Goal: Use online tool/utility: Utilize a website feature to perform a specific function

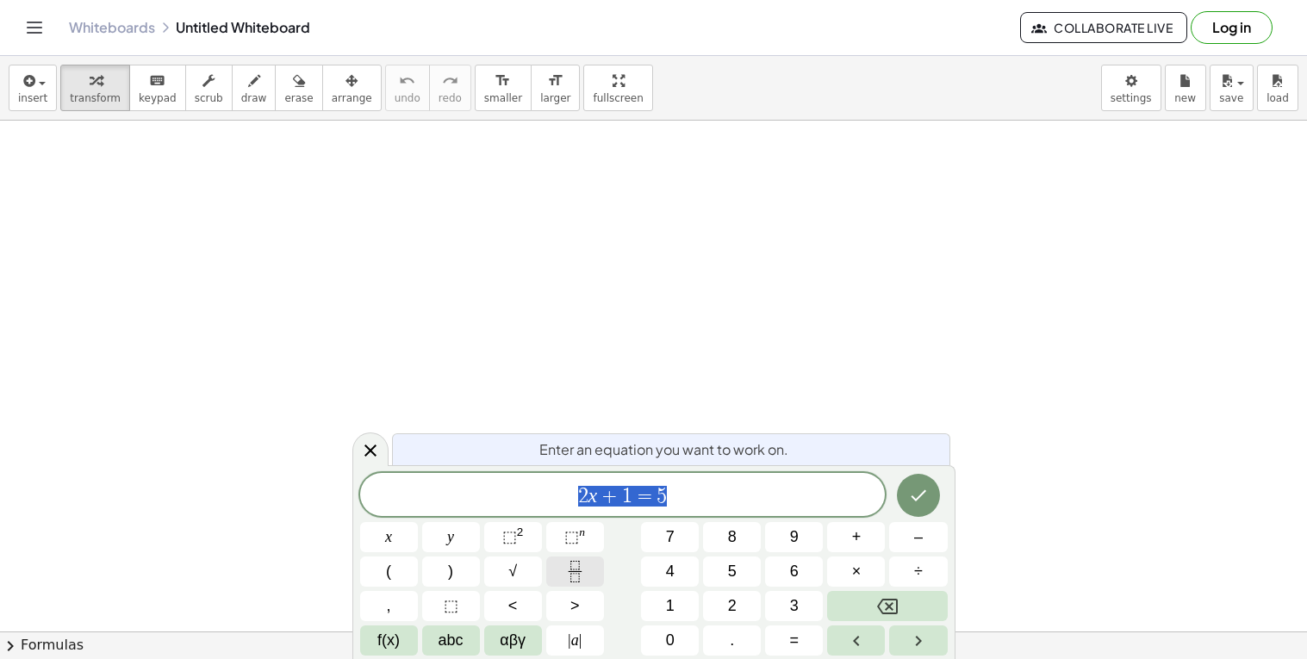
click at [556, 570] on button "Fraction" at bounding box center [575, 571] width 58 height 30
click at [575, 583] on button "Fraction" at bounding box center [575, 571] width 58 height 30
click at [574, 581] on icon "Fraction" at bounding box center [574, 577] width 9 height 9
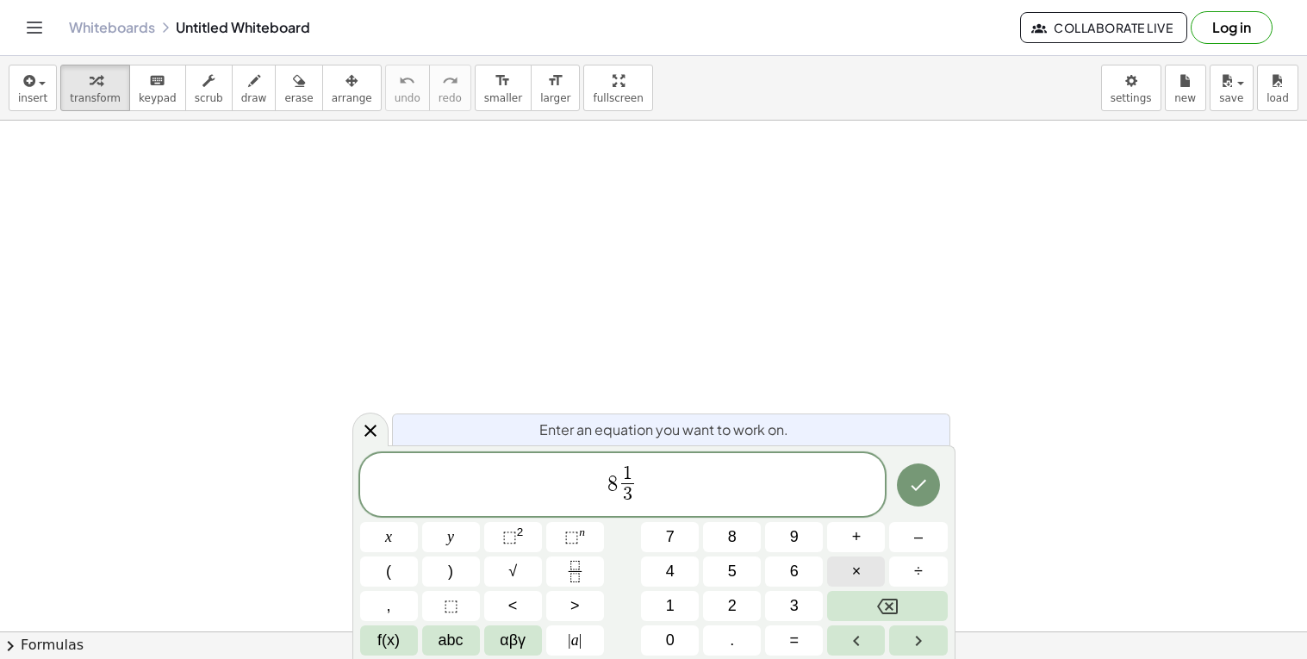
click at [854, 571] on span "×" at bounding box center [856, 571] width 9 height 23
click at [583, 572] on icon "Fraction" at bounding box center [575, 572] width 22 height 22
click at [581, 573] on icon "Fraction" at bounding box center [575, 572] width 22 height 22
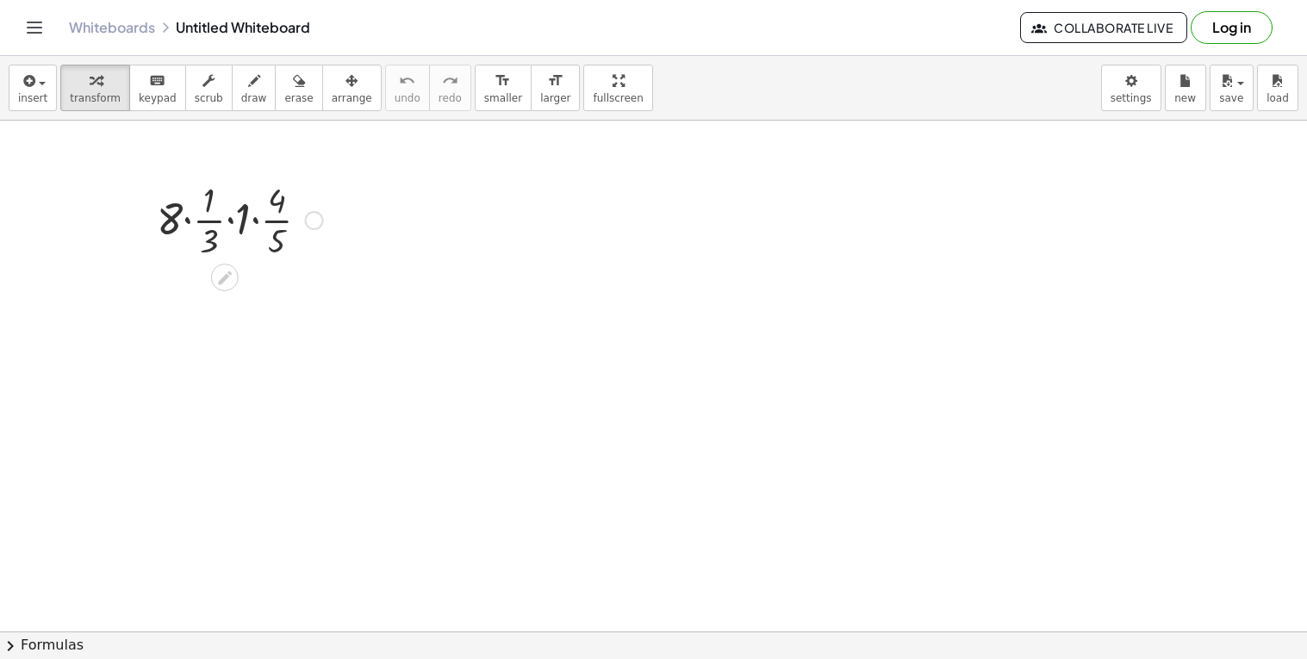
click at [231, 220] on div at bounding box center [239, 219] width 183 height 86
click at [235, 222] on div at bounding box center [239, 219] width 183 height 86
click at [246, 321] on div at bounding box center [239, 305] width 183 height 86
click at [236, 313] on div at bounding box center [239, 305] width 183 height 86
click at [220, 314] on div at bounding box center [240, 305] width 200 height 86
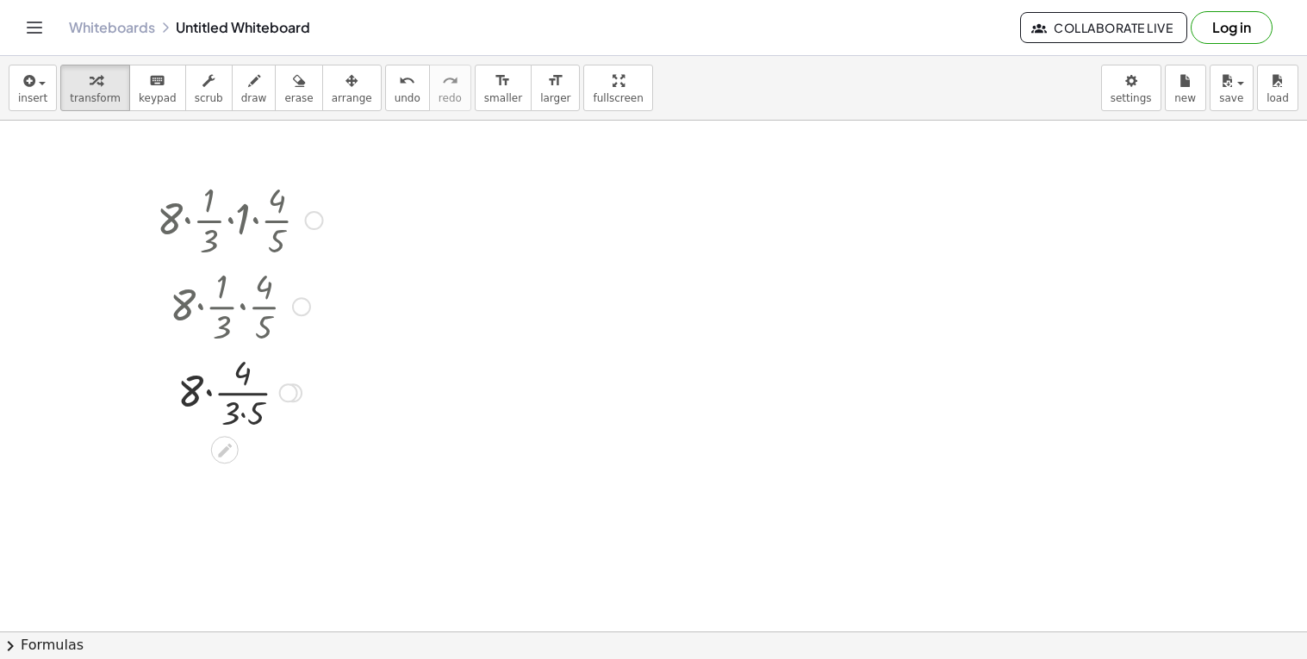
click at [244, 393] on div at bounding box center [239, 391] width 183 height 86
click at [212, 389] on div at bounding box center [239, 391] width 183 height 86
click at [231, 410] on div at bounding box center [239, 393] width 183 height 86
click at [227, 550] on div at bounding box center [239, 564] width 183 height 86
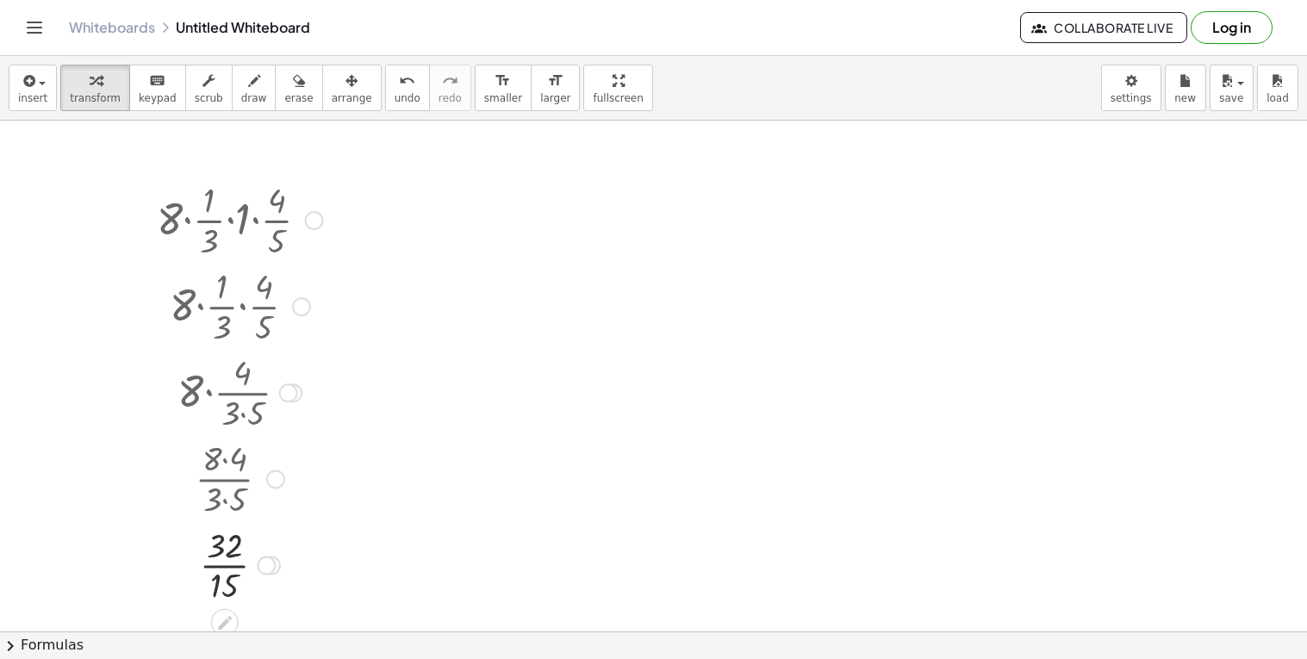
click at [240, 569] on div at bounding box center [239, 564] width 183 height 86
click at [394, 102] on span "undo" at bounding box center [407, 98] width 26 height 12
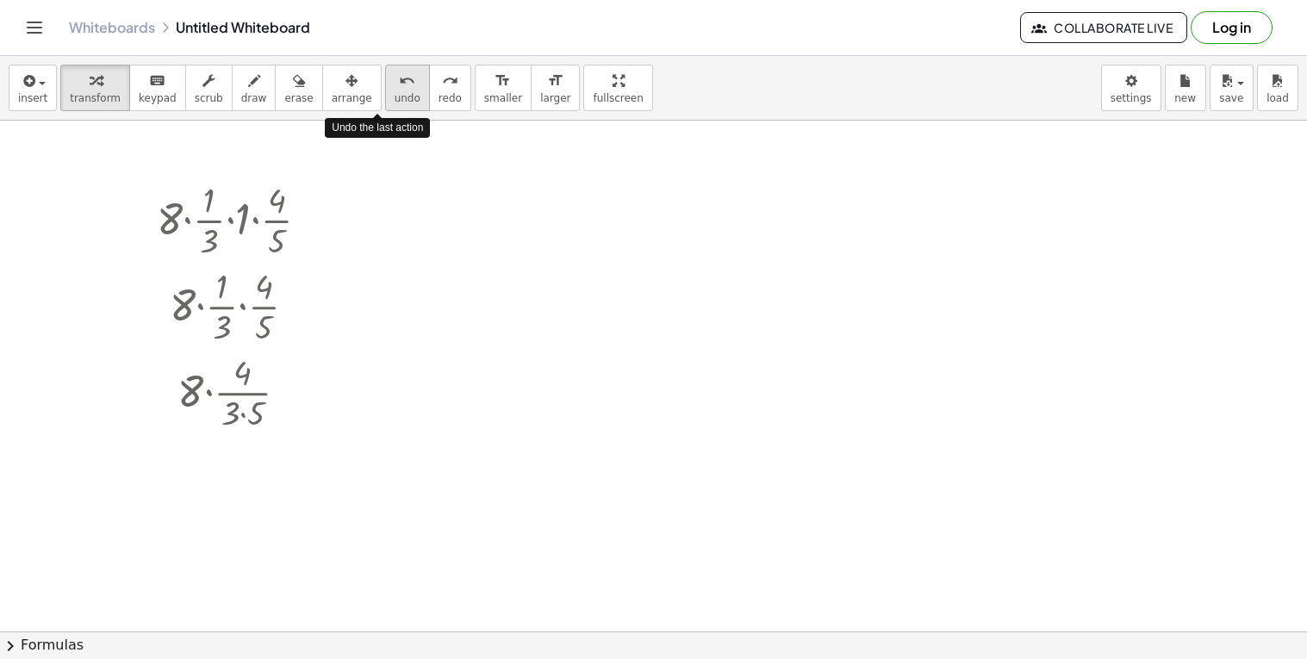
click at [394, 102] on span "undo" at bounding box center [407, 98] width 26 height 12
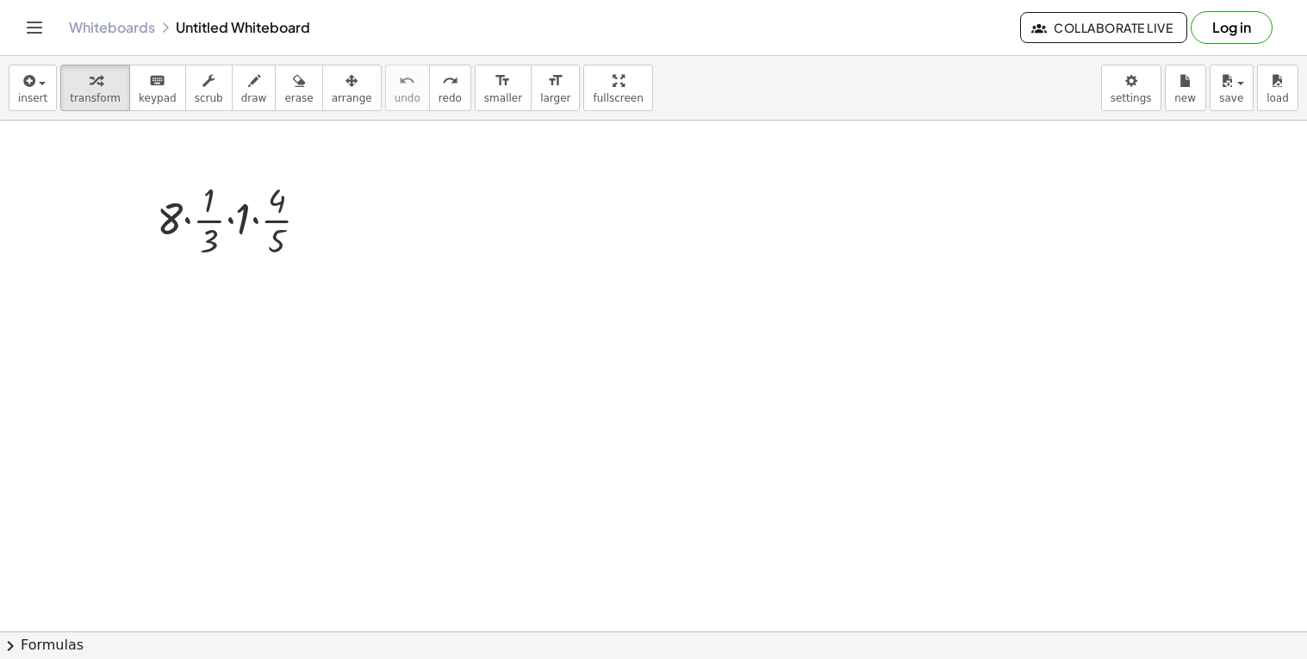
click at [263, 206] on div at bounding box center [239, 219] width 183 height 86
click at [215, 274] on icon at bounding box center [224, 278] width 18 height 18
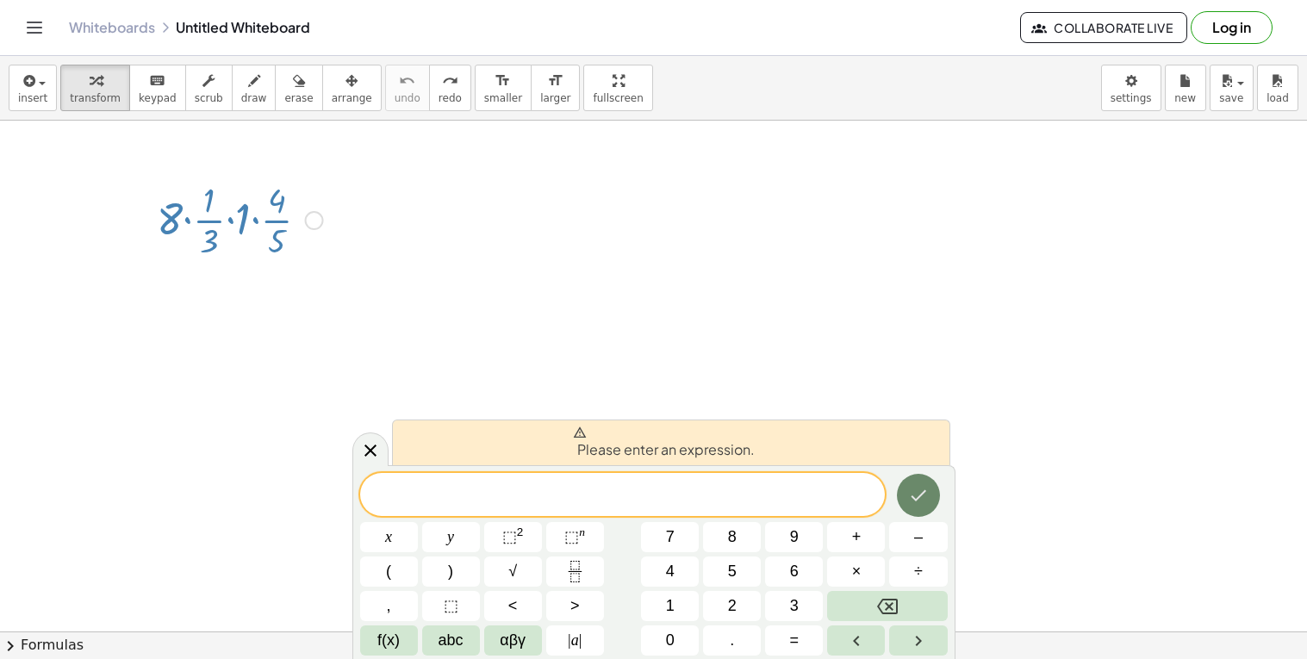
click at [903, 493] on button "Done" at bounding box center [918, 495] width 43 height 43
click at [305, 214] on div at bounding box center [239, 219] width 183 height 86
click at [307, 216] on div at bounding box center [314, 220] width 19 height 19
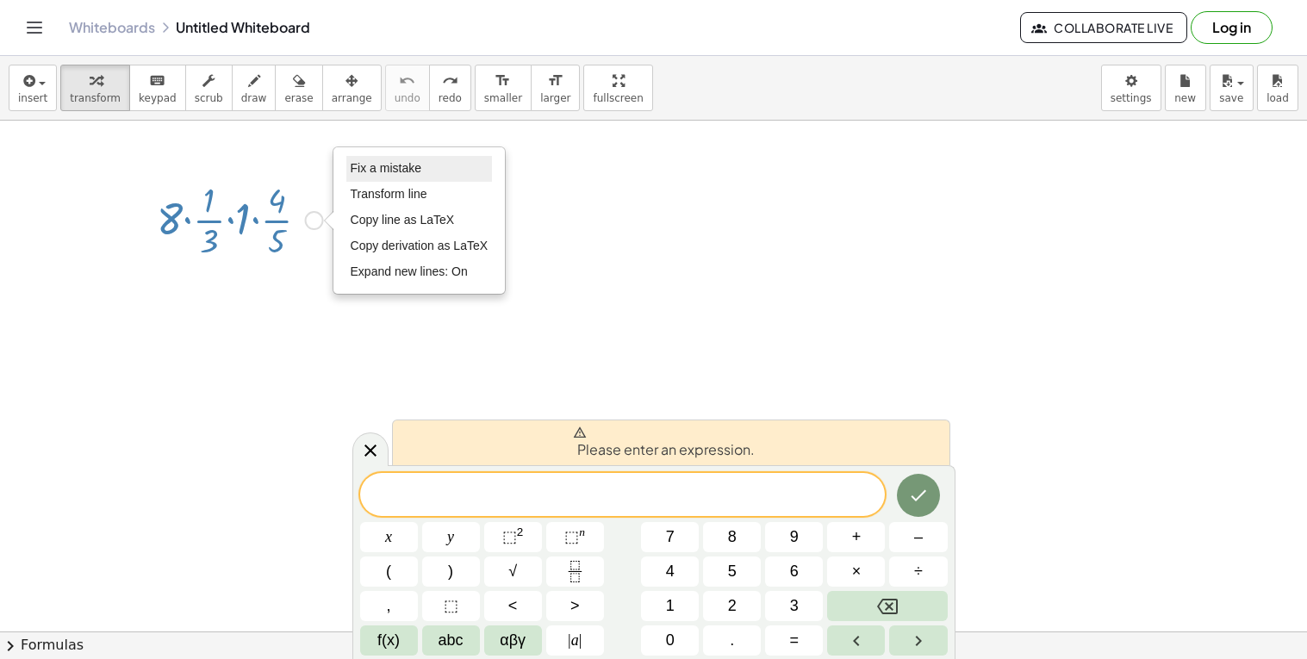
click at [349, 176] on li "Fix a mistake" at bounding box center [419, 169] width 146 height 26
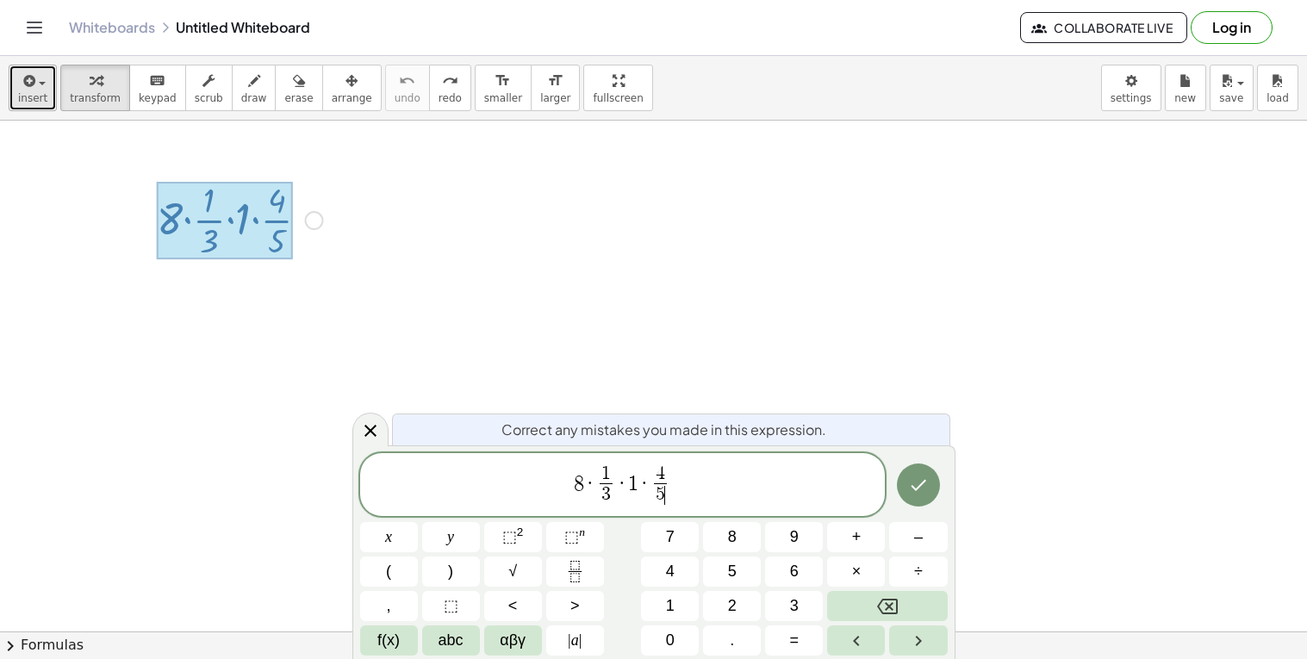
click at [31, 94] on span "insert" at bounding box center [32, 98] width 29 height 12
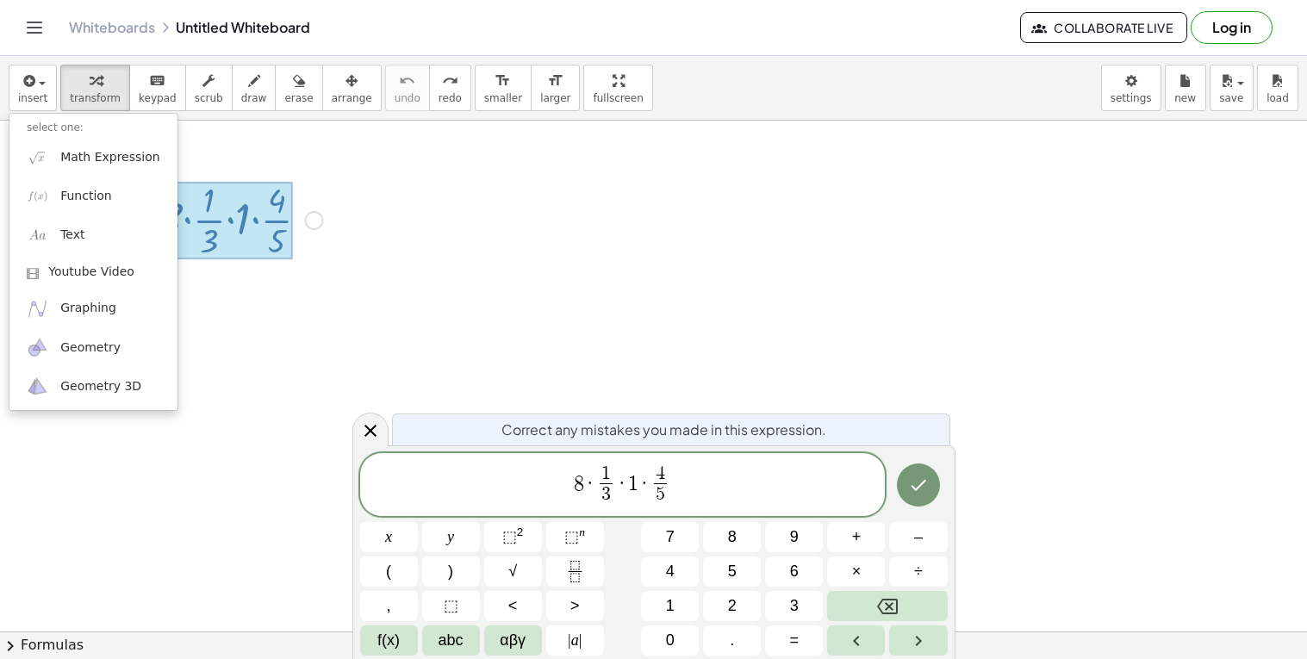
click at [40, 24] on icon "Toggle navigation" at bounding box center [34, 27] width 21 height 21
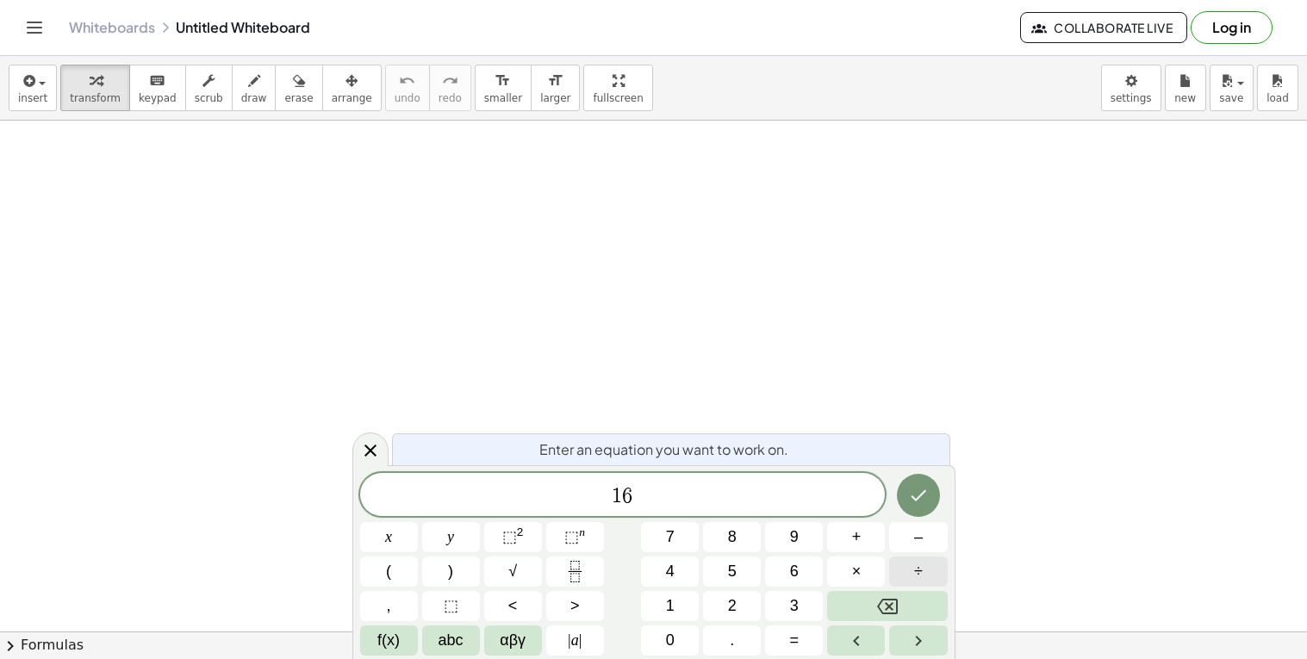
click at [922, 571] on span "÷" at bounding box center [918, 571] width 9 height 23
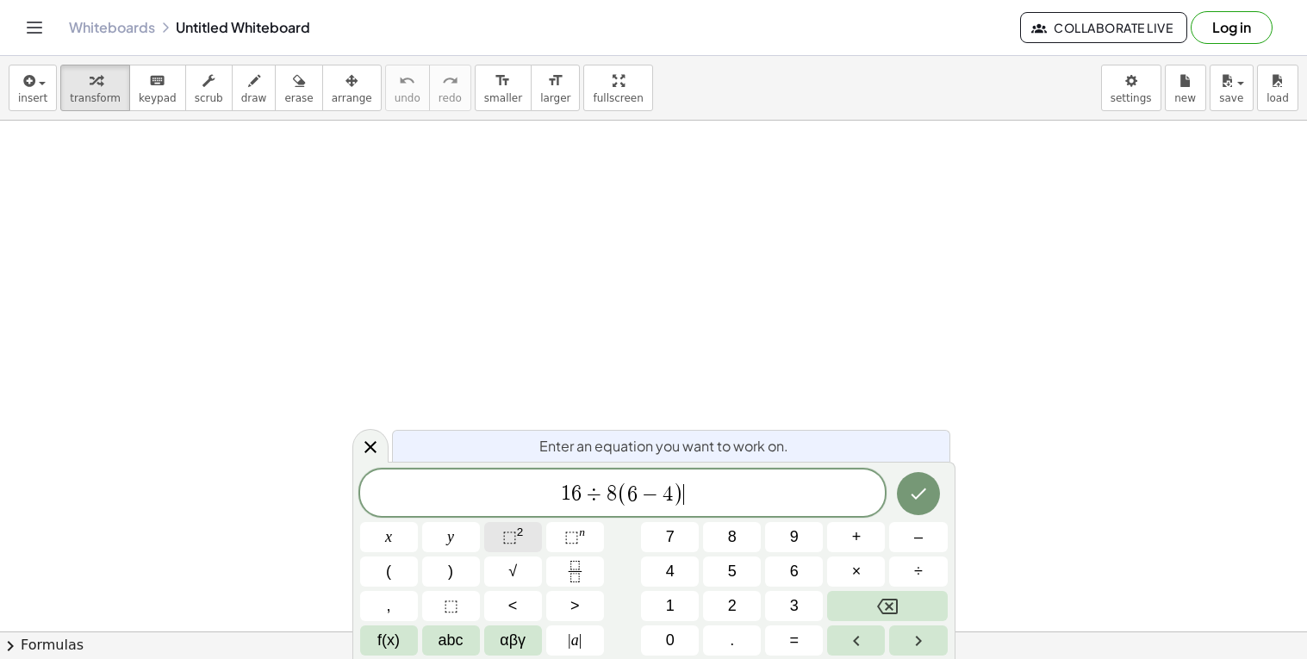
click at [512, 549] on button "⬚ 2" at bounding box center [513, 537] width 58 height 30
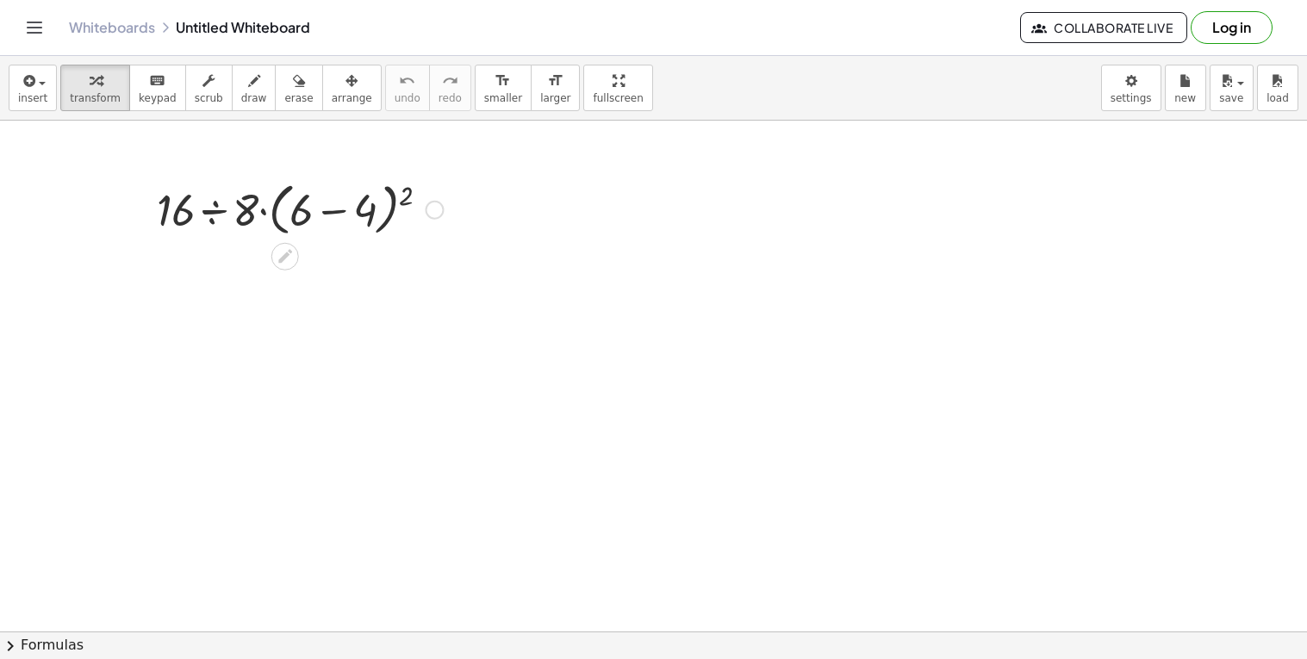
click at [342, 212] on div at bounding box center [299, 208] width 303 height 65
click at [327, 273] on div at bounding box center [299, 270] width 303 height 59
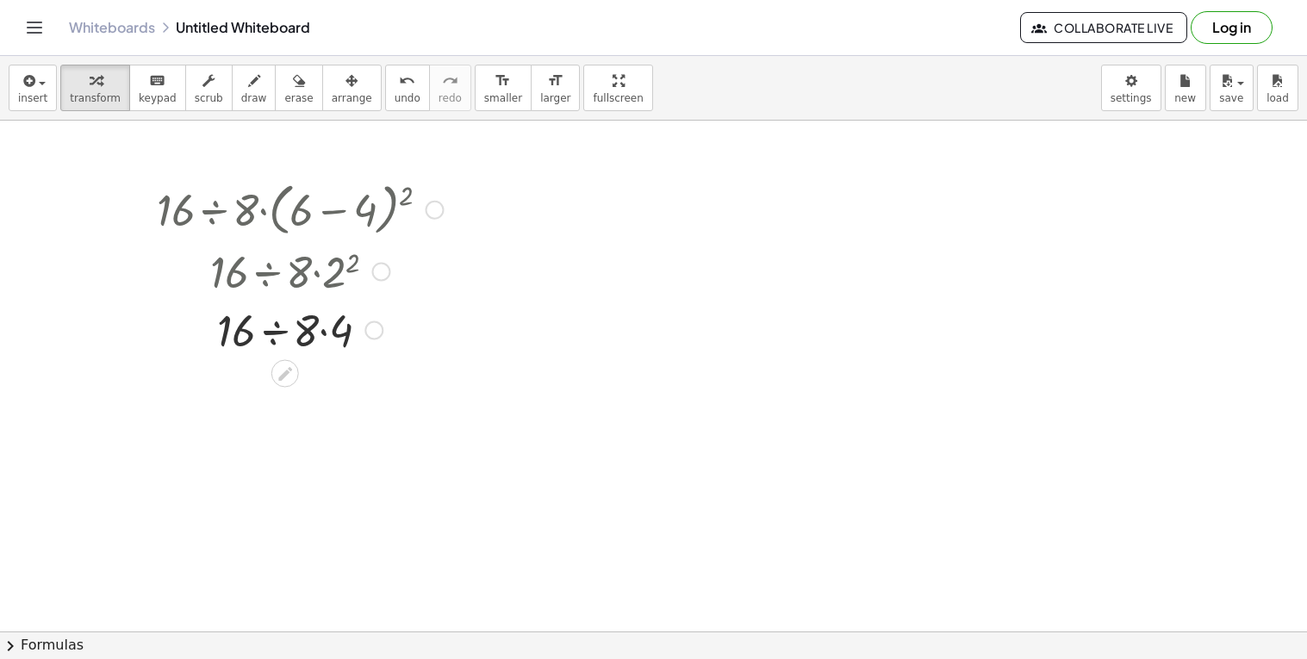
click at [323, 329] on div at bounding box center [299, 329] width 303 height 59
click at [295, 386] on div at bounding box center [299, 387] width 303 height 59
click at [394, 98] on span "undo" at bounding box center [407, 98] width 26 height 12
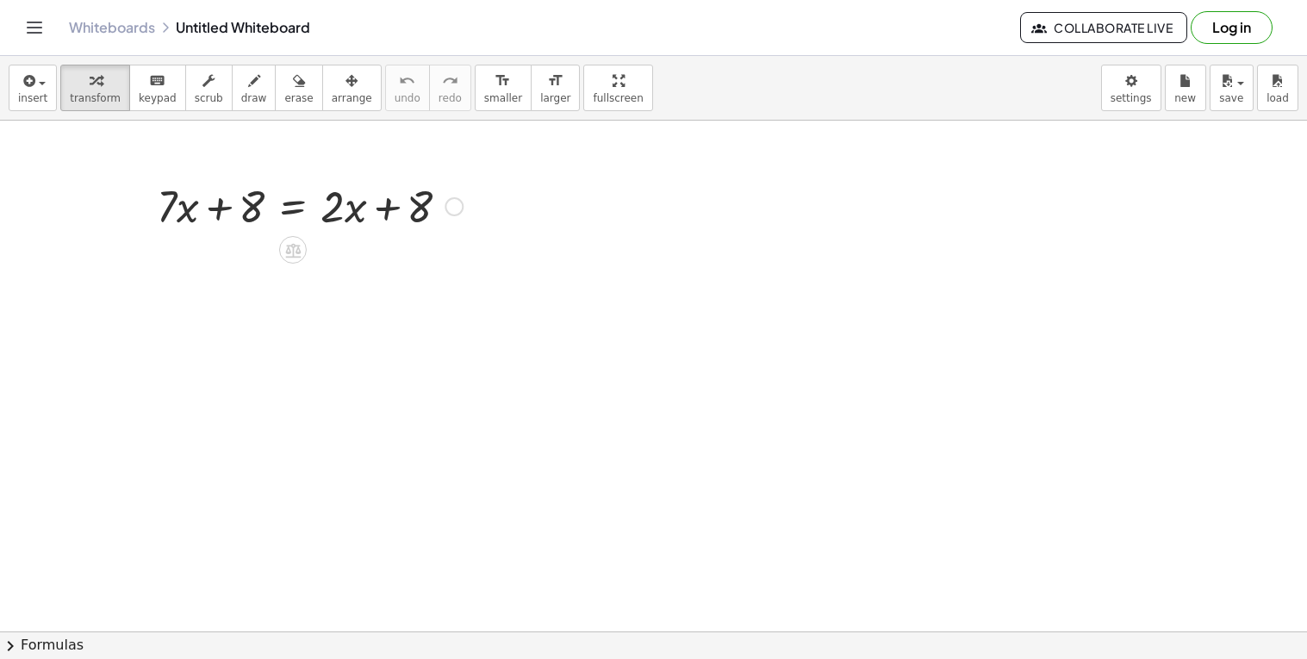
click at [394, 189] on div at bounding box center [309, 205] width 323 height 59
click at [227, 214] on div at bounding box center [309, 205] width 323 height 59
drag, startPoint x: 179, startPoint y: 214, endPoint x: 475, endPoint y: 193, distance: 297.0
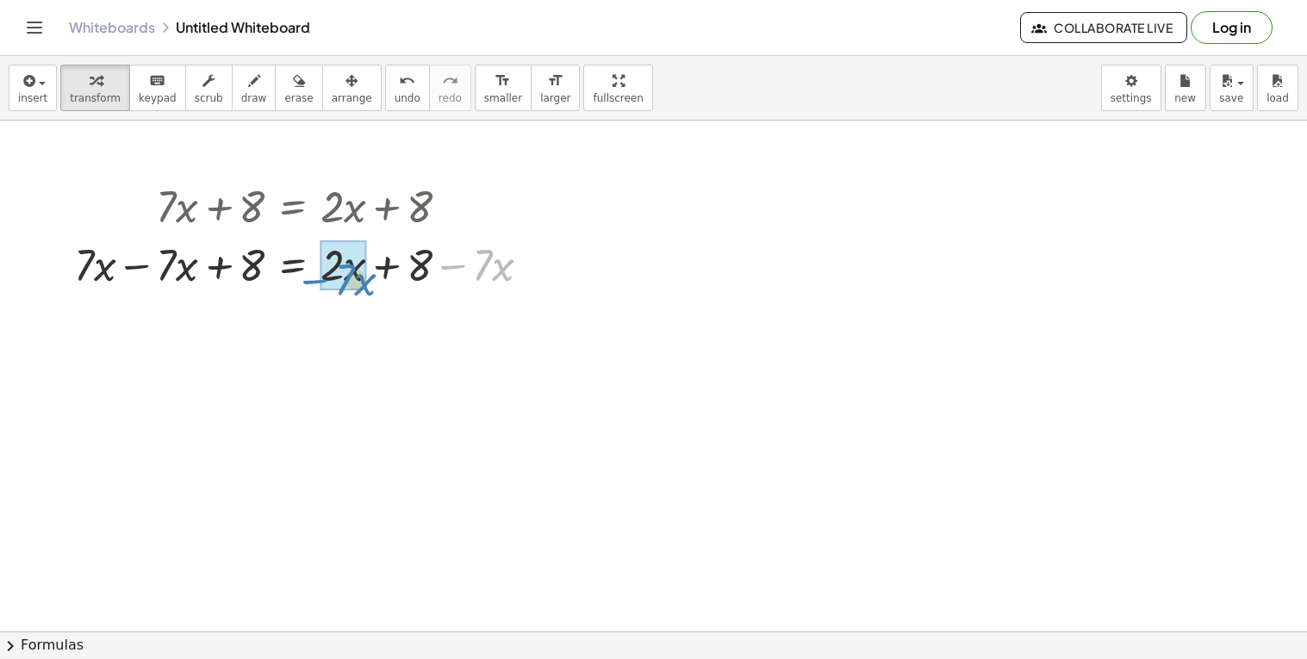
drag, startPoint x: 458, startPoint y: 266, endPoint x: 279, endPoint y: 294, distance: 181.3
click at [279, 294] on div "+ · 7 · x + 8 = + · 2 · x + 8 − · 7 · x + 8 = + · 2 · x + 8 + · 7 · x − · 7 · x…" at bounding box center [302, 234] width 509 height 126
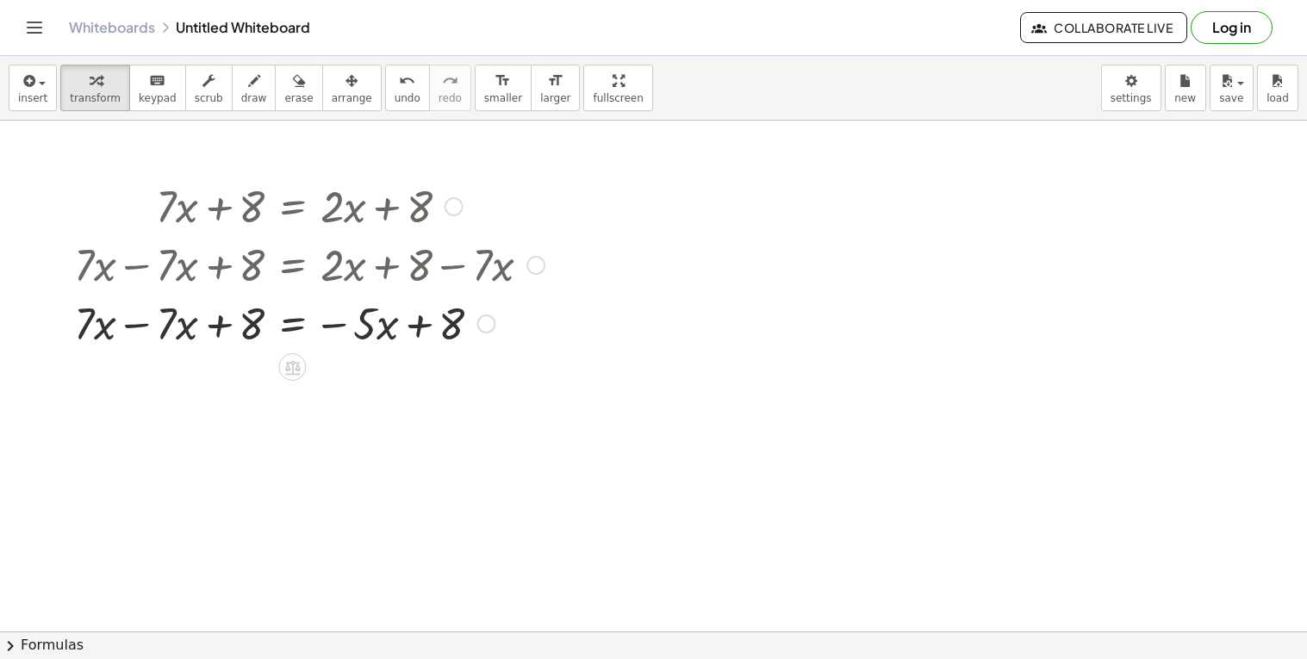
click at [130, 329] on div at bounding box center [308, 322] width 487 height 59
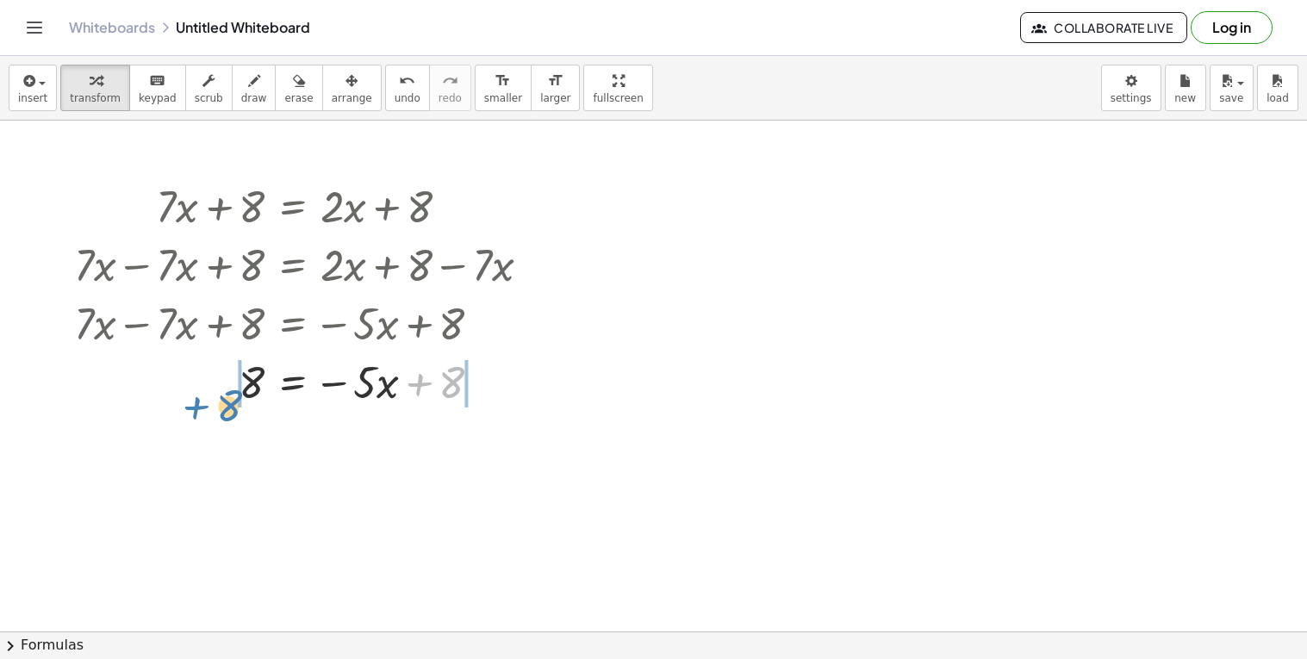
drag, startPoint x: 431, startPoint y: 388, endPoint x: 199, endPoint y: 405, distance: 232.3
click at [199, 405] on div at bounding box center [308, 380] width 487 height 59
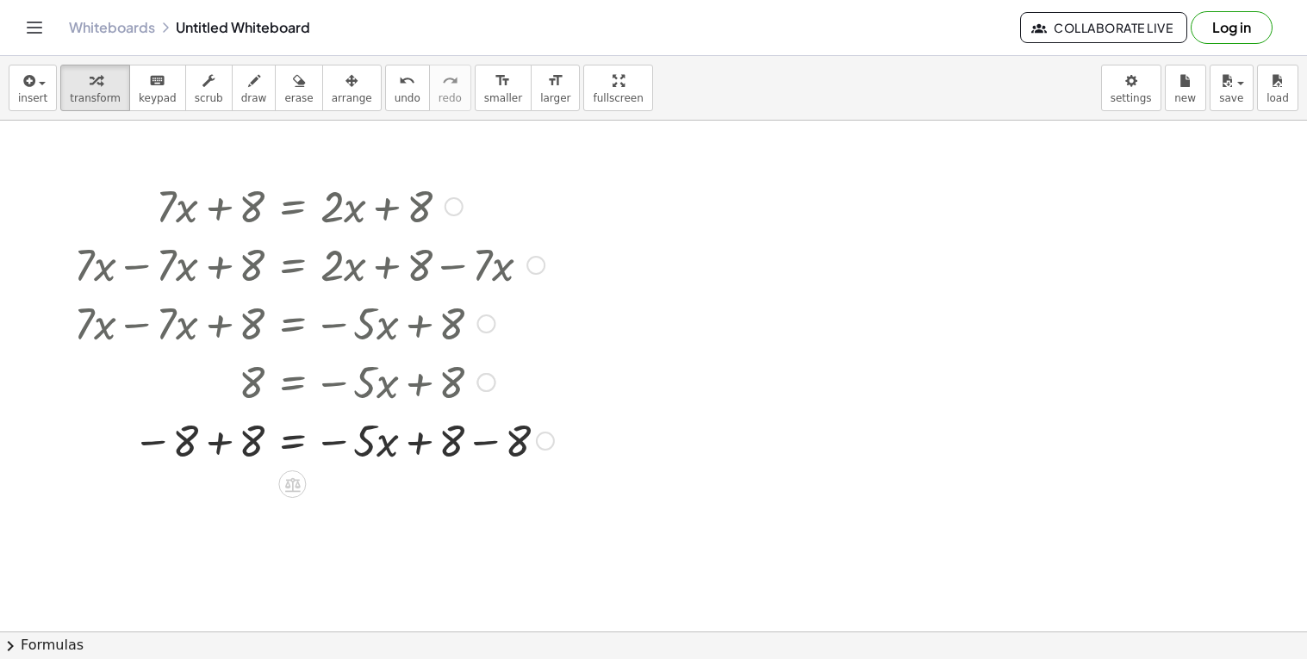
click at [468, 446] on div at bounding box center [313, 439] width 497 height 59
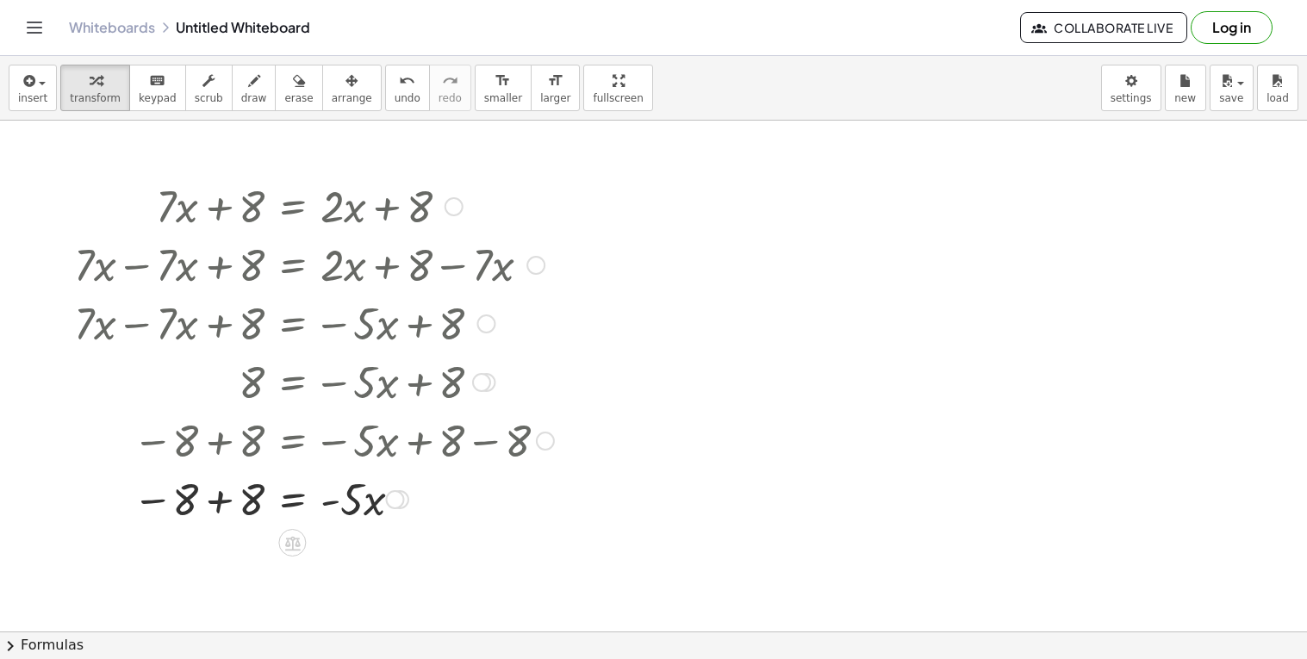
click at [225, 494] on div at bounding box center [313, 498] width 497 height 59
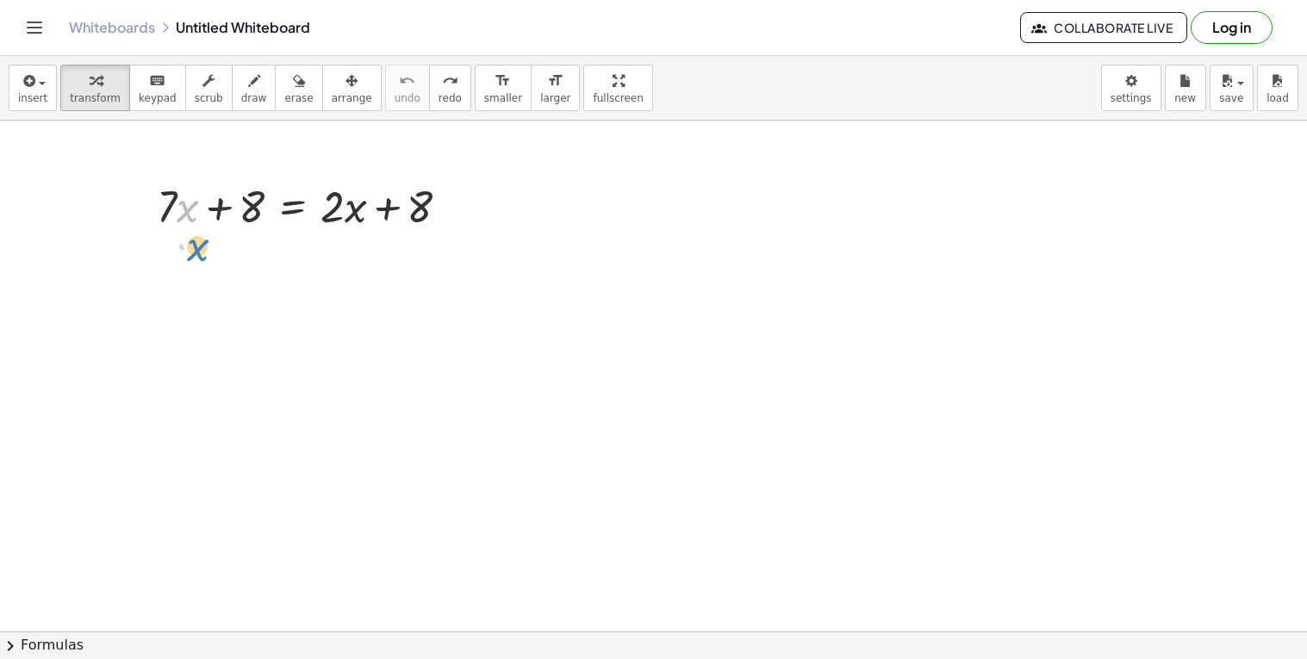
drag, startPoint x: 180, startPoint y: 209, endPoint x: 187, endPoint y: 244, distance: 35.1
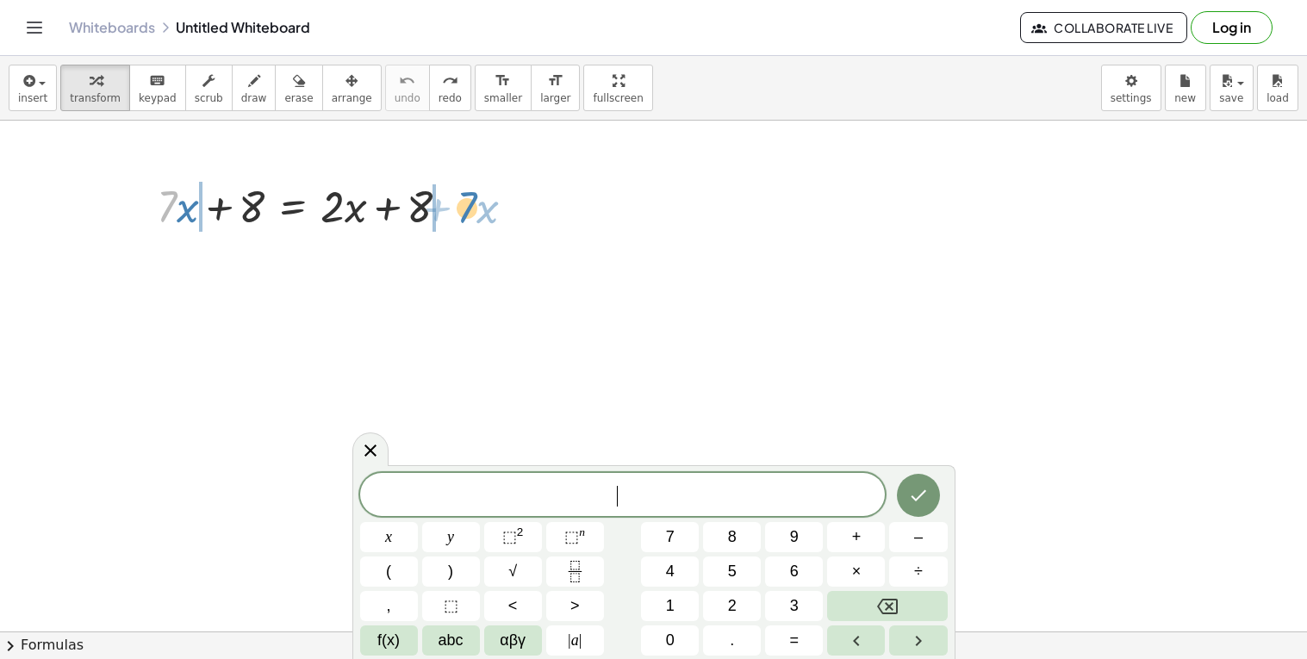
drag, startPoint x: 161, startPoint y: 210, endPoint x: 463, endPoint y: 211, distance: 301.5
click at [463, 211] on div at bounding box center [309, 205] width 323 height 59
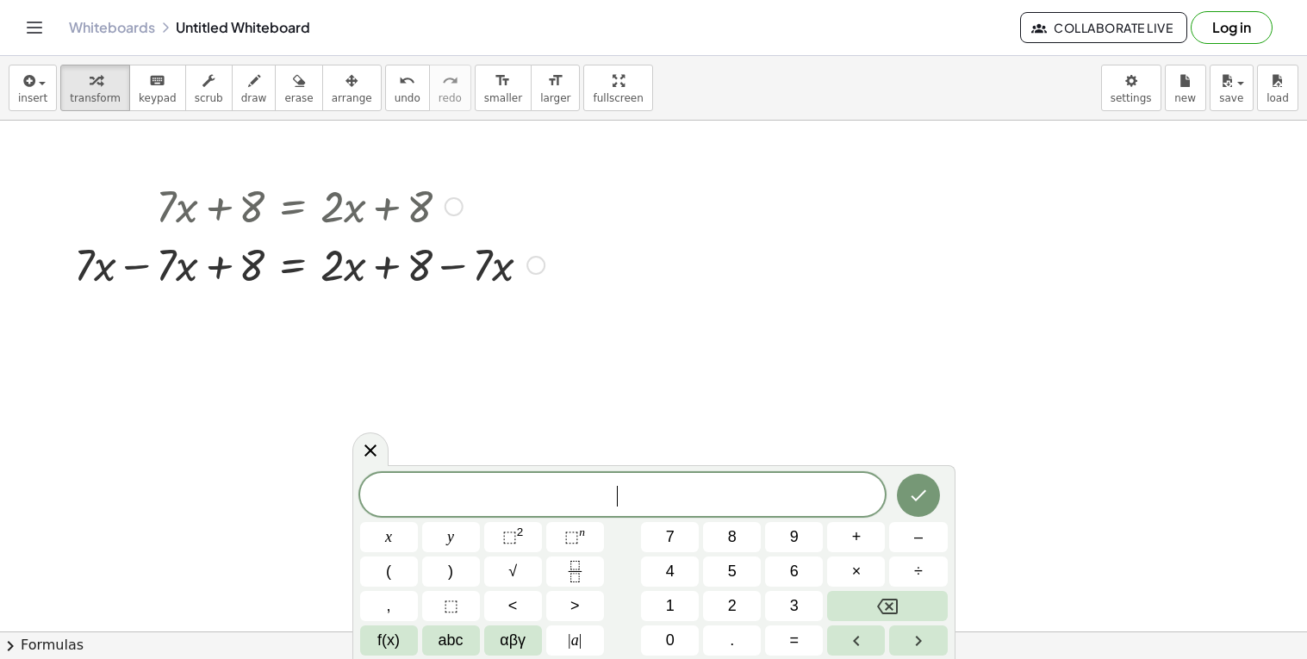
click at [404, 269] on div at bounding box center [308, 263] width 487 height 59
click at [452, 267] on div at bounding box center [308, 263] width 487 height 59
drag, startPoint x: 463, startPoint y: 260, endPoint x: 233, endPoint y: 239, distance: 231.8
click at [233, 239] on div at bounding box center [308, 263] width 487 height 59
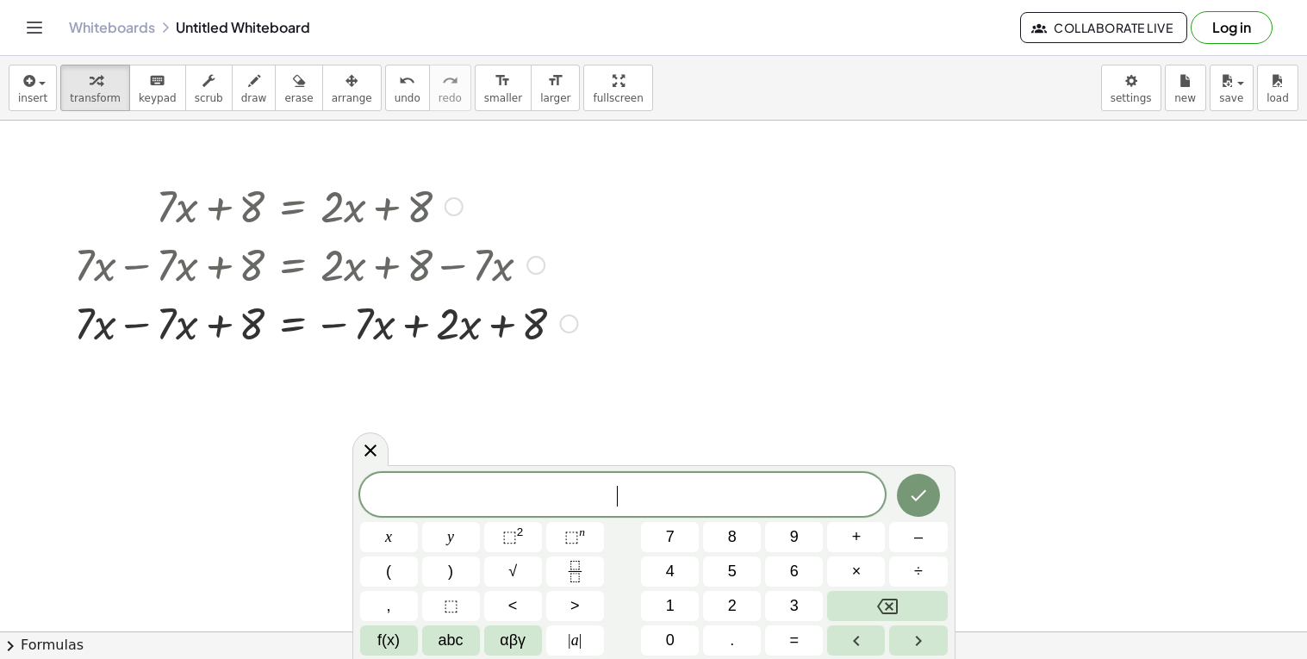
click at [408, 315] on div at bounding box center [325, 322] width 520 height 59
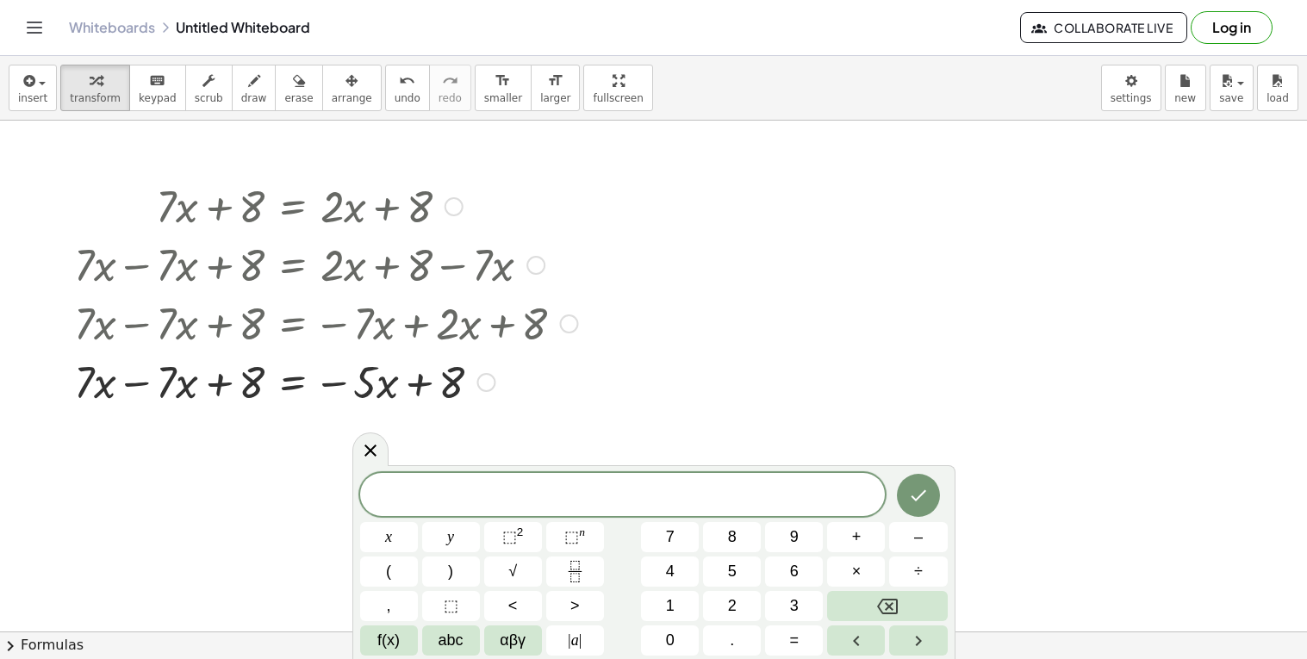
click at [142, 378] on div at bounding box center [325, 380] width 520 height 59
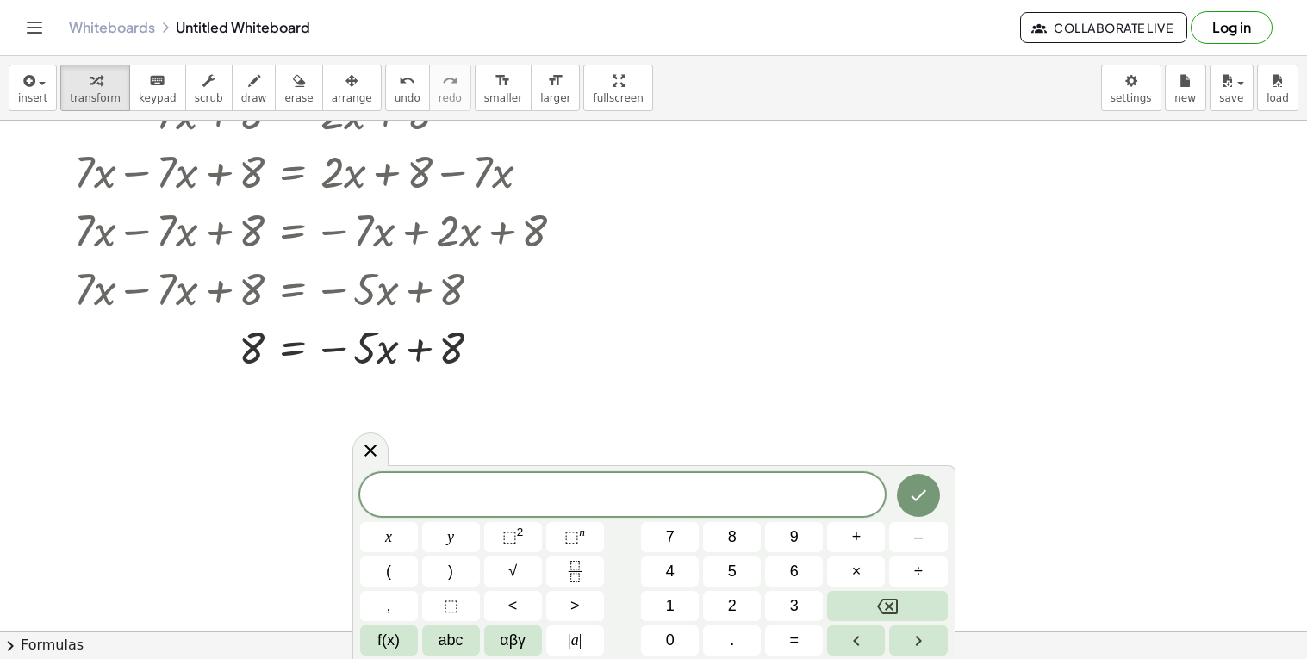
scroll to position [96, 0]
click at [376, 337] on div at bounding box center [325, 343] width 520 height 59
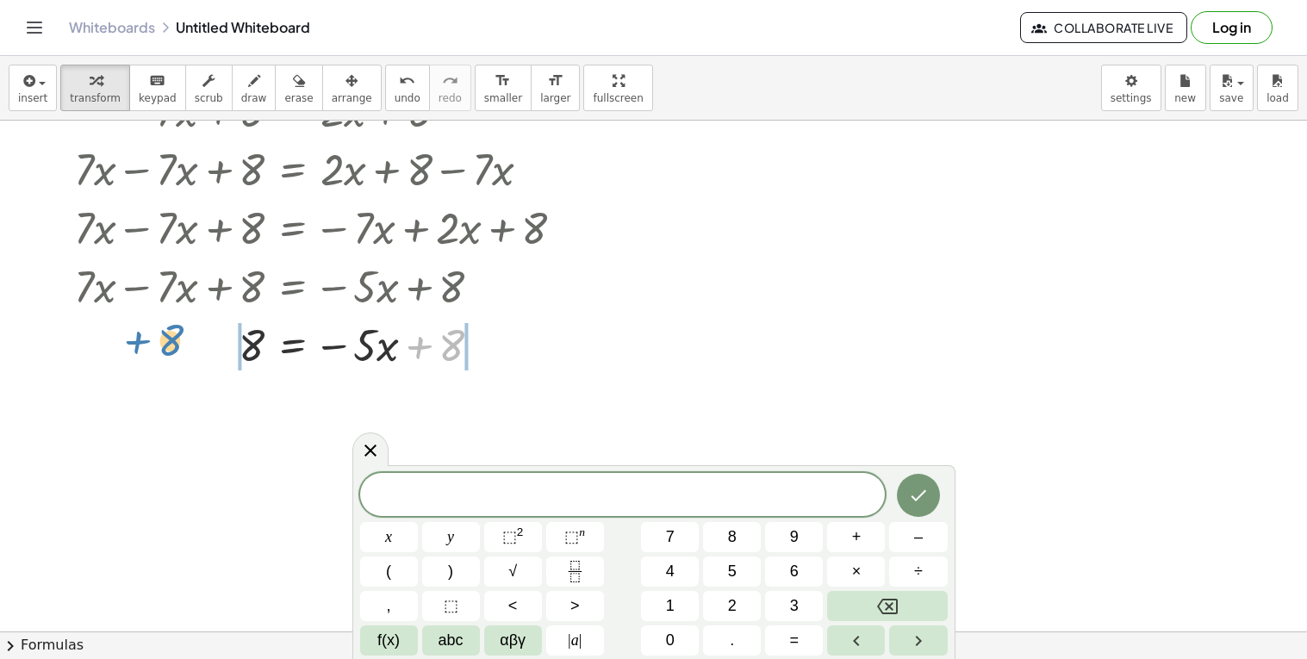
drag, startPoint x: 440, startPoint y: 342, endPoint x: 158, endPoint y: 337, distance: 281.7
click at [158, 337] on div at bounding box center [325, 343] width 520 height 59
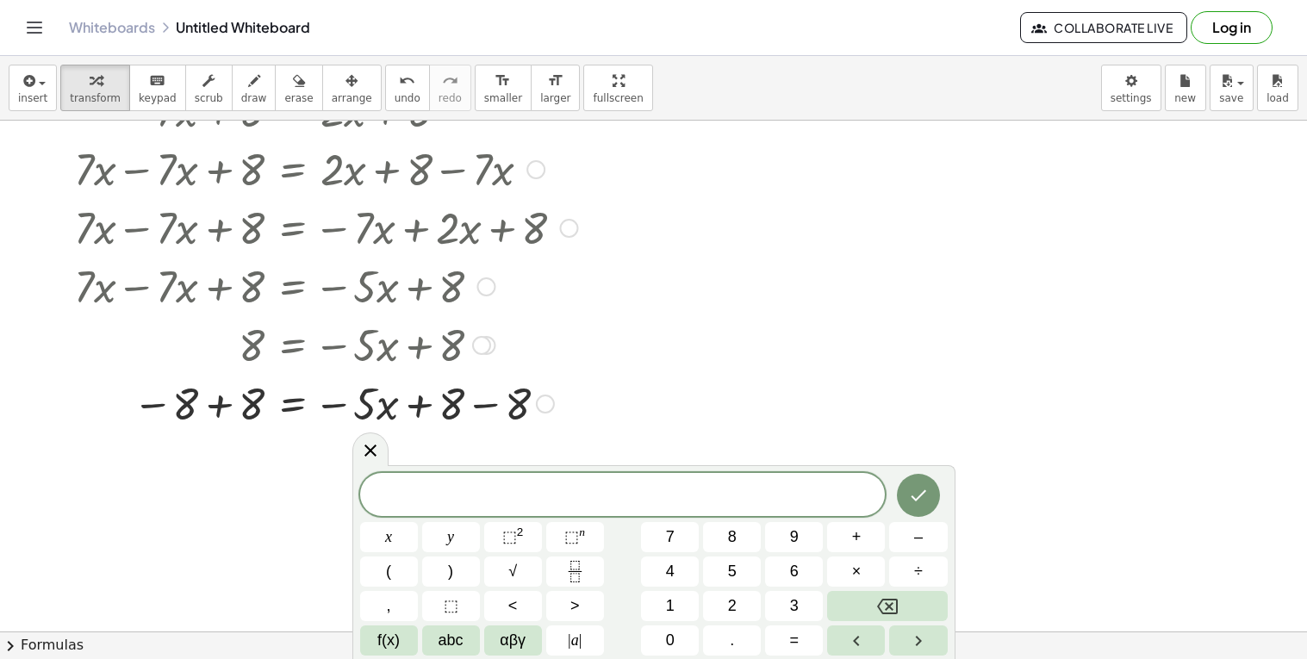
click at [201, 401] on div at bounding box center [325, 402] width 520 height 59
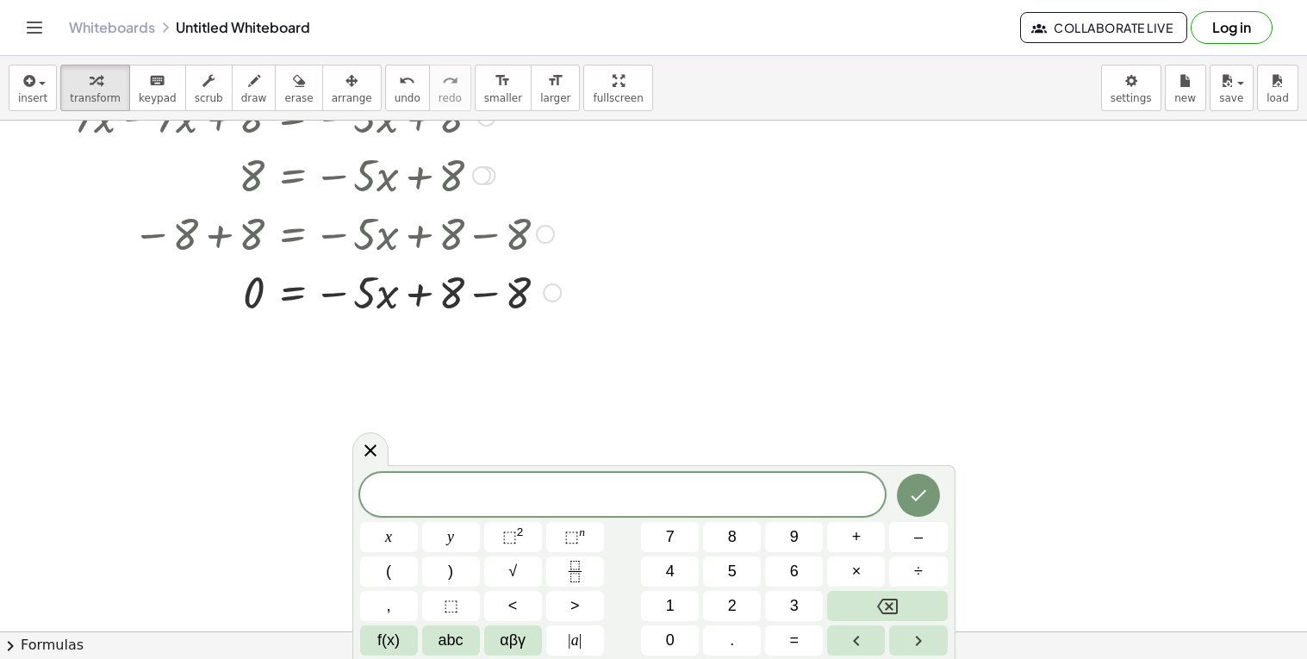
scroll to position [267, 0]
click at [486, 282] on div at bounding box center [325, 289] width 520 height 59
click at [335, 297] on div at bounding box center [325, 289] width 520 height 59
click at [369, 450] on icon at bounding box center [370, 450] width 12 height 12
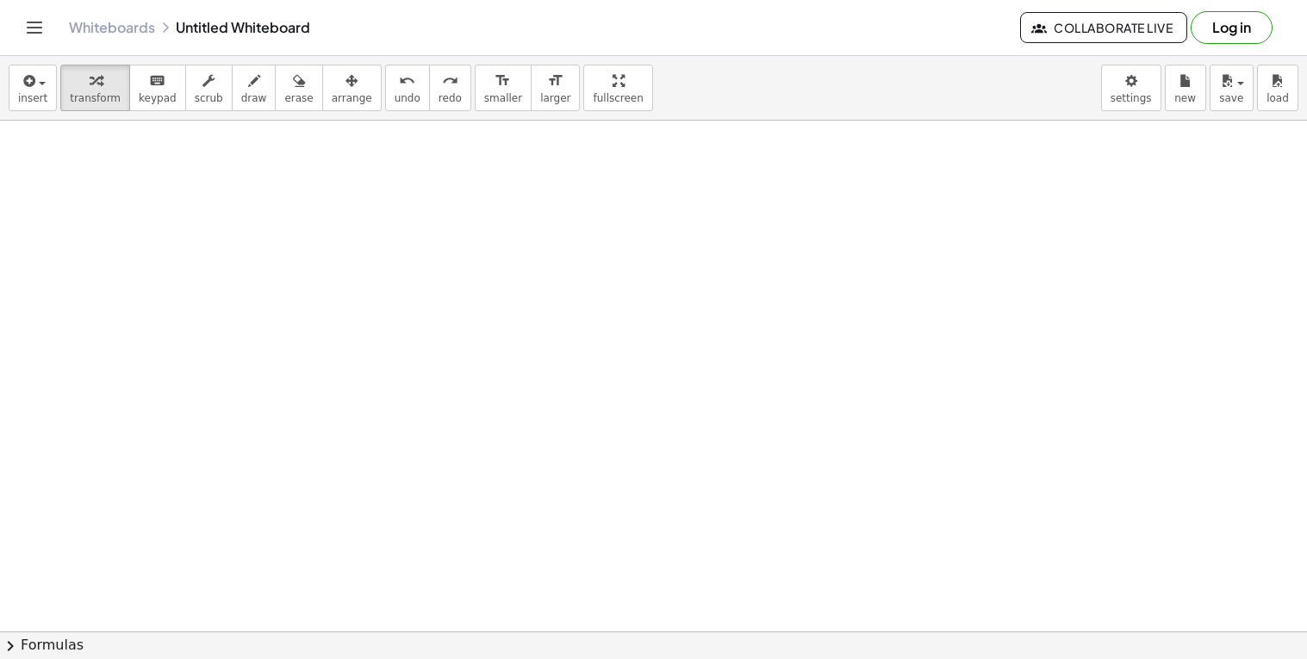
scroll to position [0, 0]
click at [211, 210] on div at bounding box center [309, 205] width 323 height 59
drag, startPoint x: 214, startPoint y: 209, endPoint x: 381, endPoint y: 220, distance: 167.5
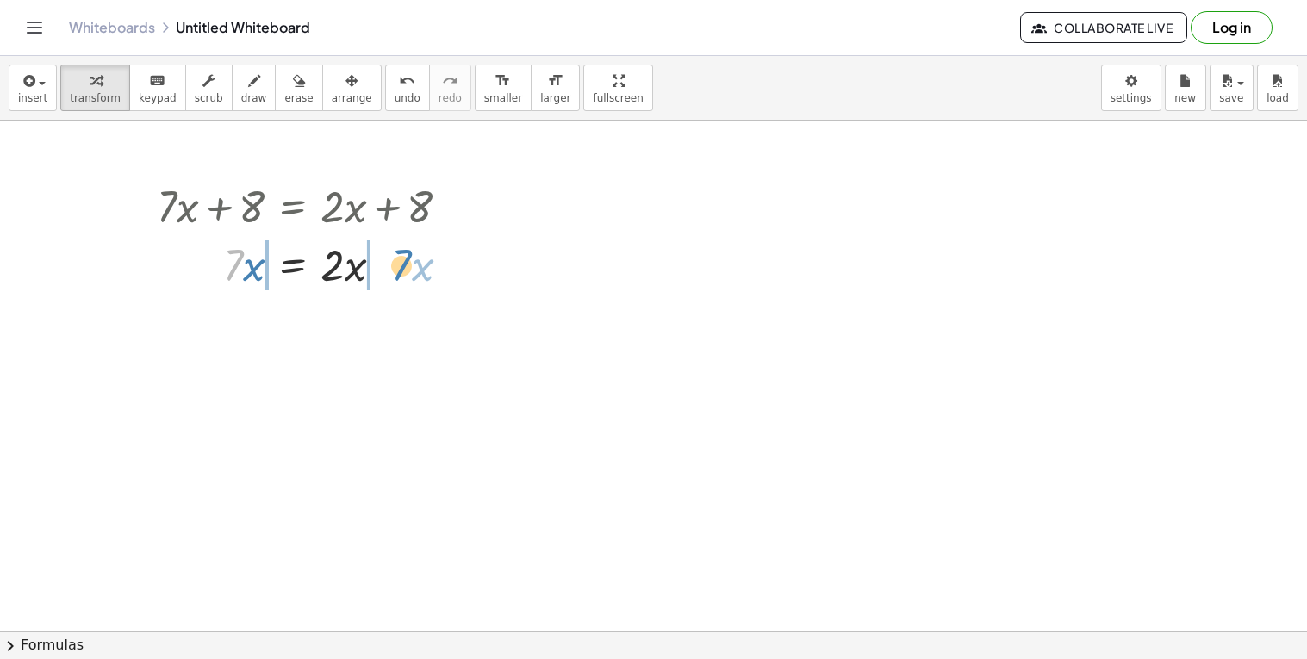
drag, startPoint x: 227, startPoint y: 274, endPoint x: 398, endPoint y: 274, distance: 170.5
click at [398, 274] on div at bounding box center [309, 263] width 323 height 59
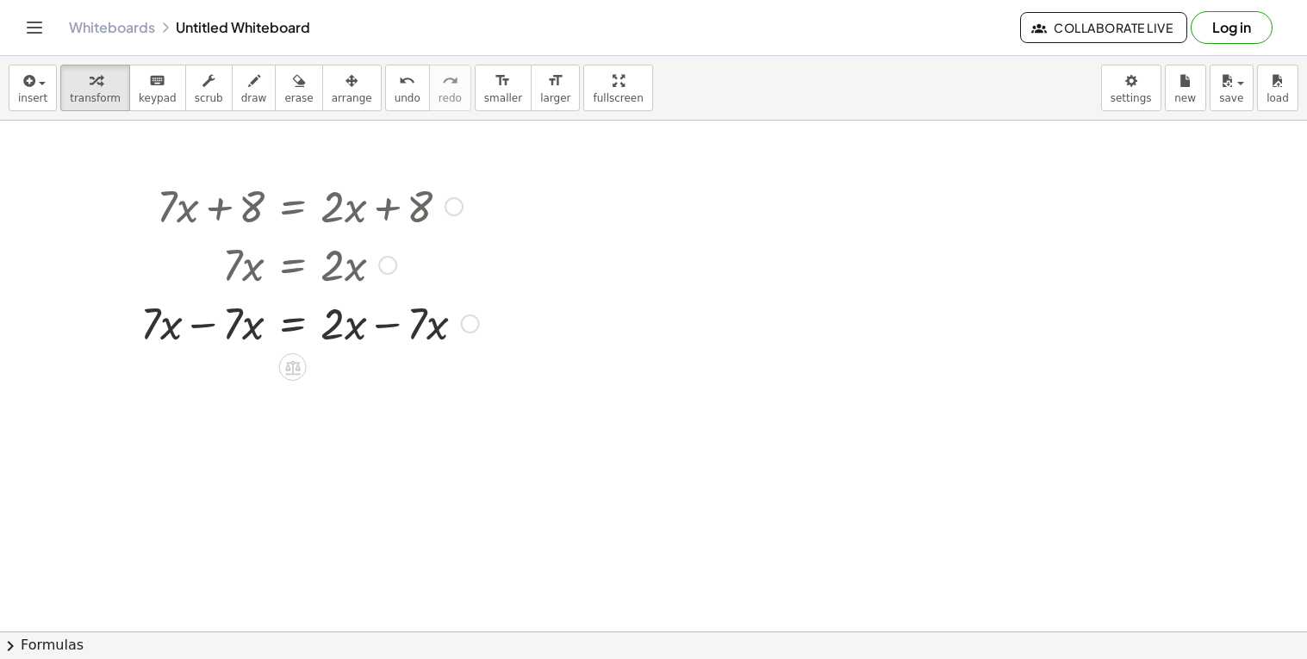
click at [220, 324] on div at bounding box center [310, 322] width 356 height 59
click at [382, 379] on div at bounding box center [310, 380] width 356 height 59
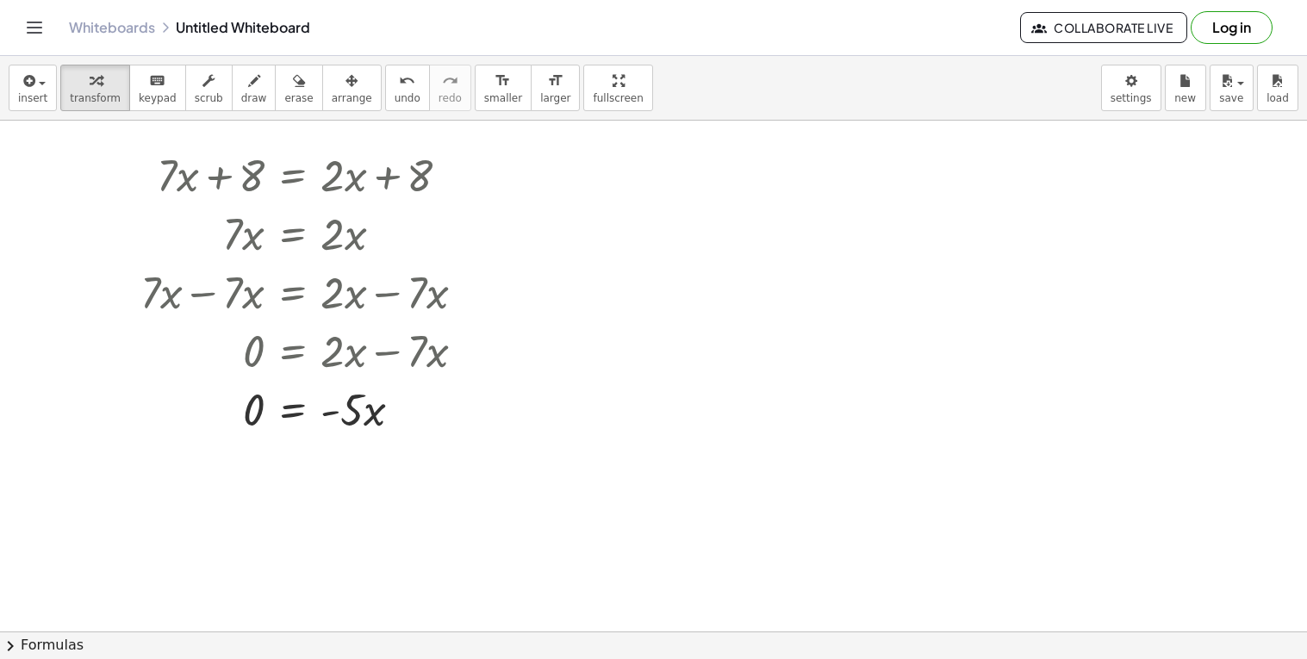
scroll to position [33, 0]
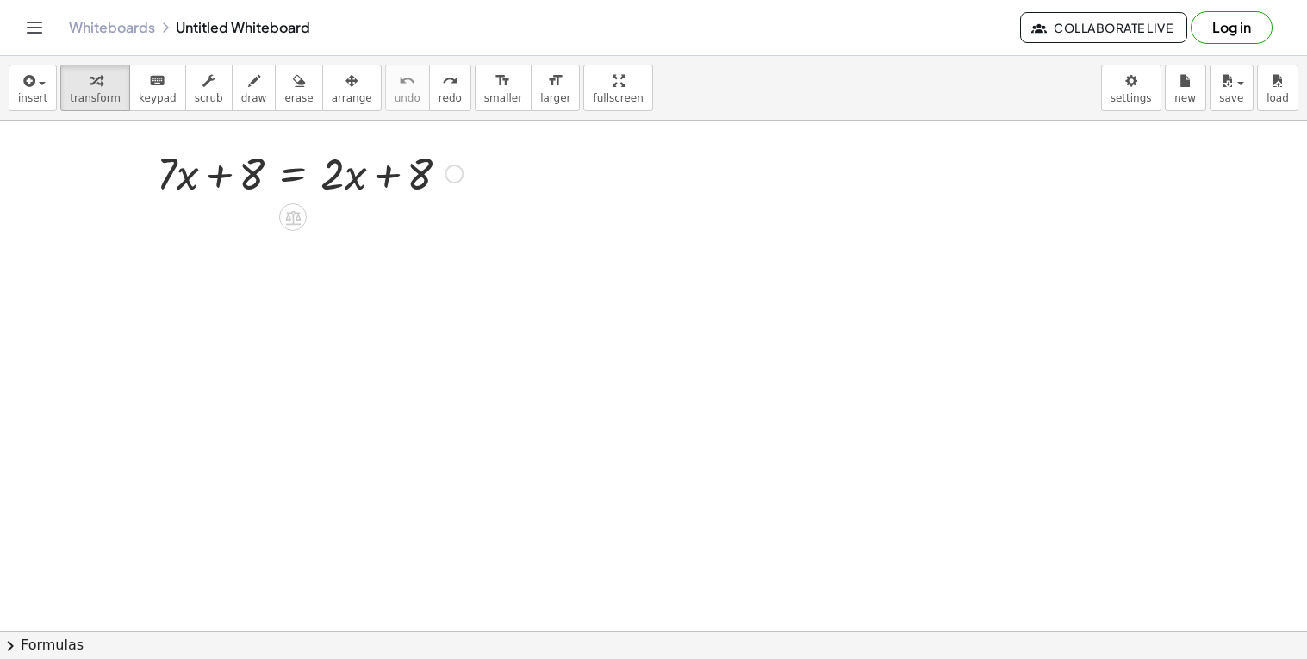
click at [447, 173] on div at bounding box center [453, 174] width 19 height 19
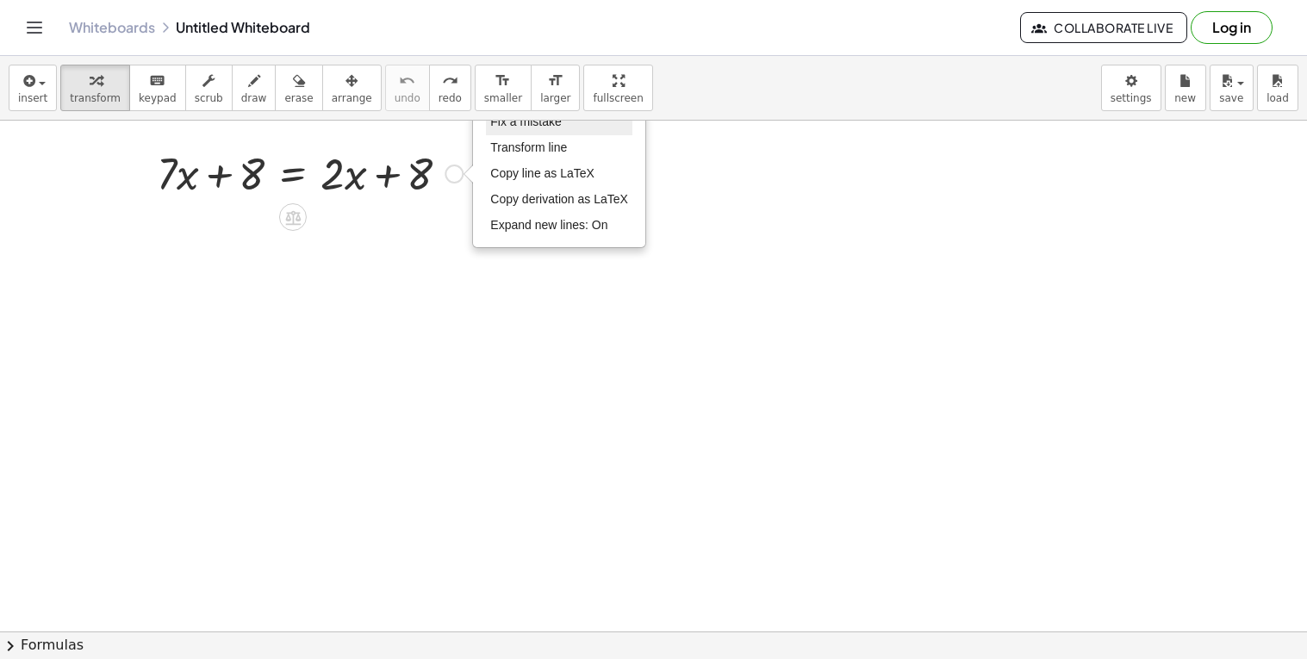
click at [501, 127] on span "Fix a mistake" at bounding box center [525, 122] width 71 height 14
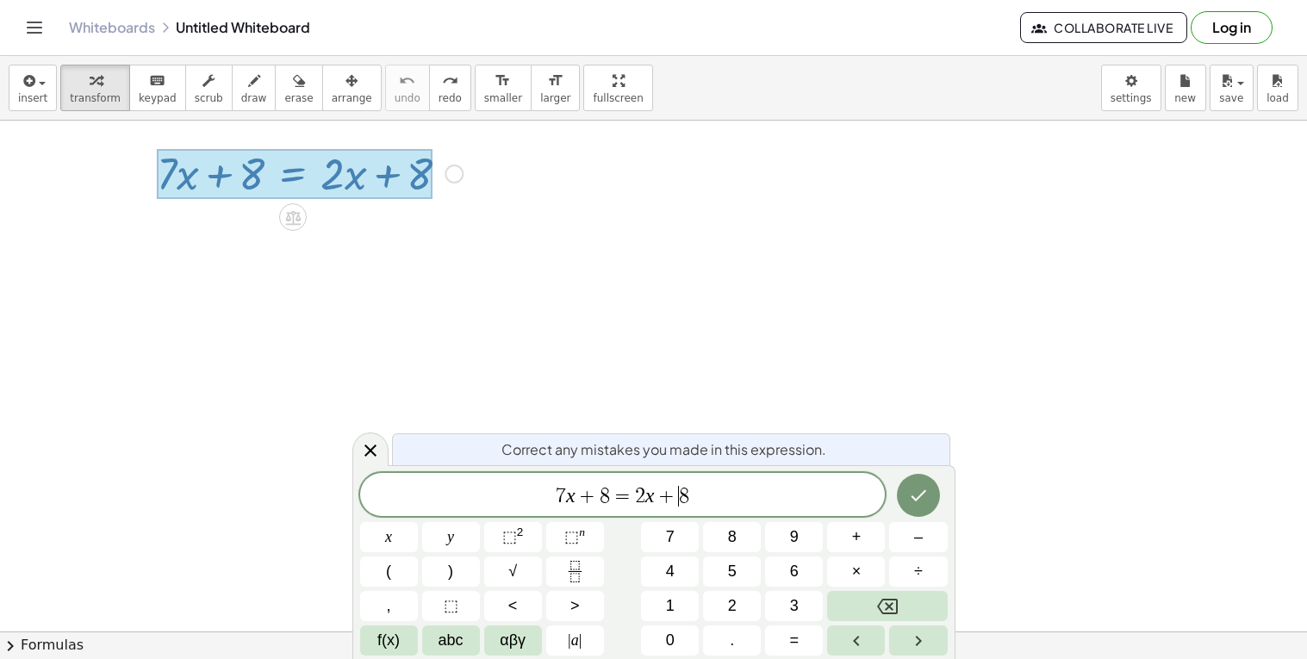
click at [679, 495] on span "8" at bounding box center [684, 496] width 10 height 21
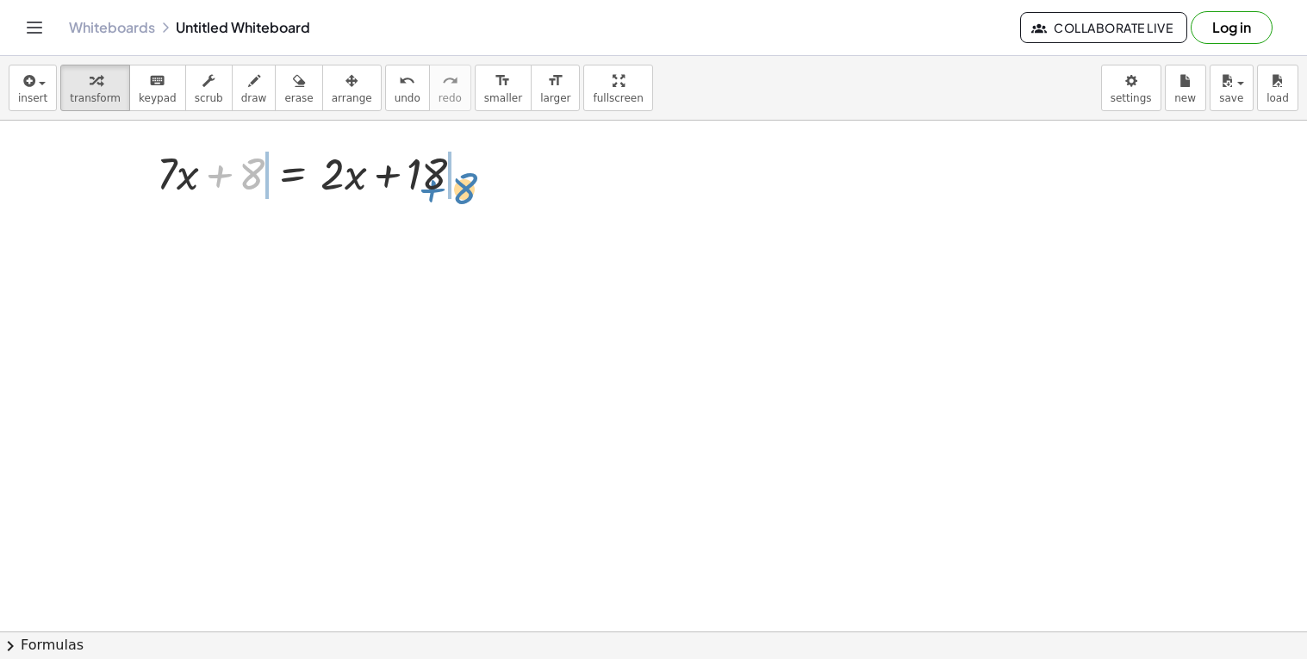
drag, startPoint x: 210, startPoint y: 180, endPoint x: 423, endPoint y: 195, distance: 213.2
click at [423, 195] on div at bounding box center [317, 172] width 338 height 59
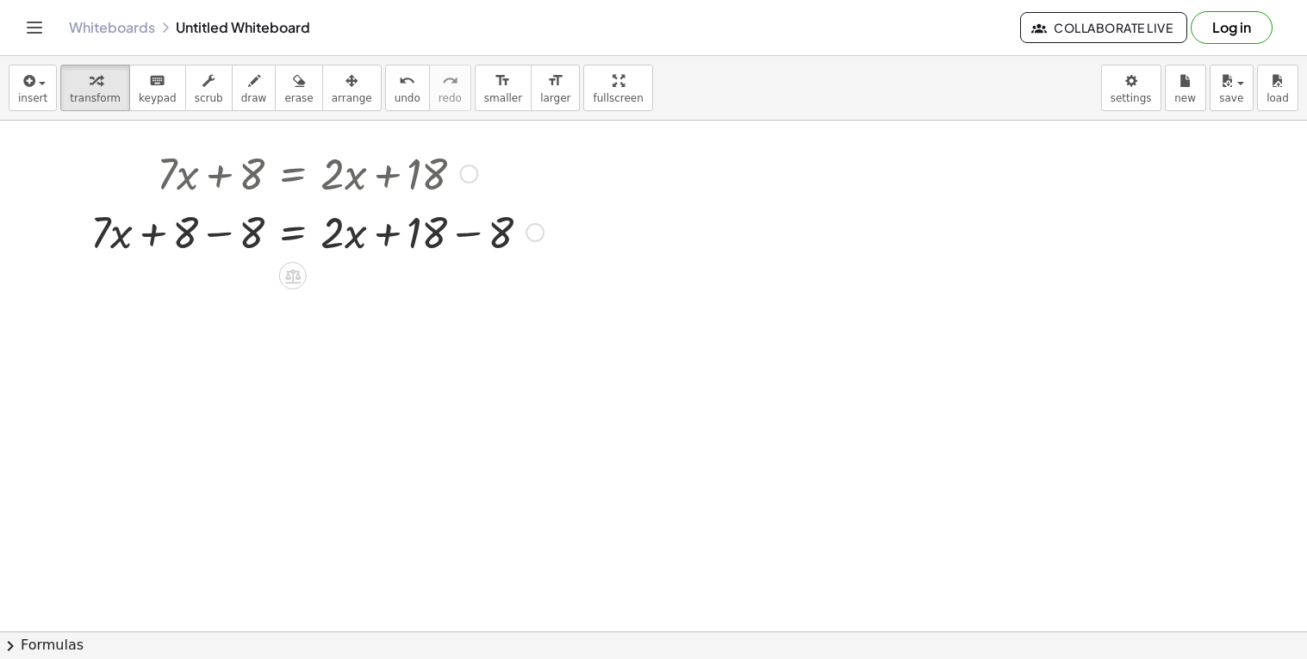
click at [425, 236] on div at bounding box center [317, 231] width 470 height 59
click at [469, 233] on div at bounding box center [317, 231] width 470 height 59
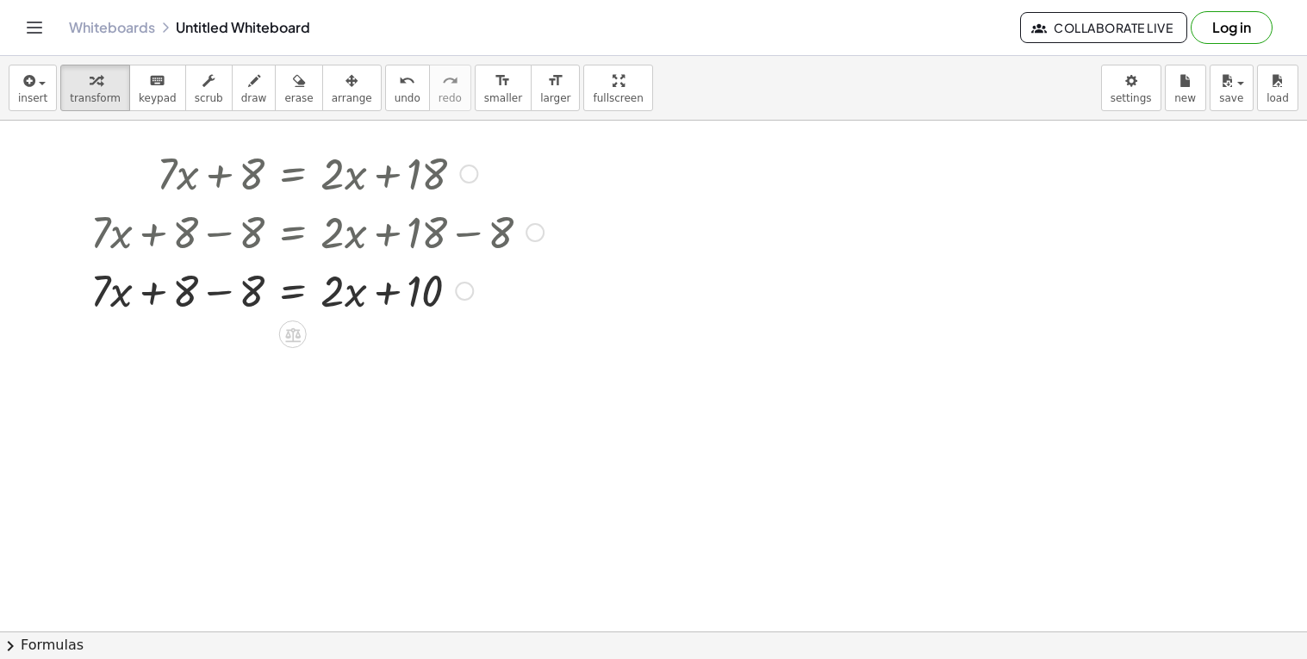
click at [234, 298] on div at bounding box center [317, 289] width 470 height 59
drag, startPoint x: 341, startPoint y: 295, endPoint x: 188, endPoint y: 295, distance: 153.3
click at [188, 295] on div at bounding box center [317, 289] width 470 height 59
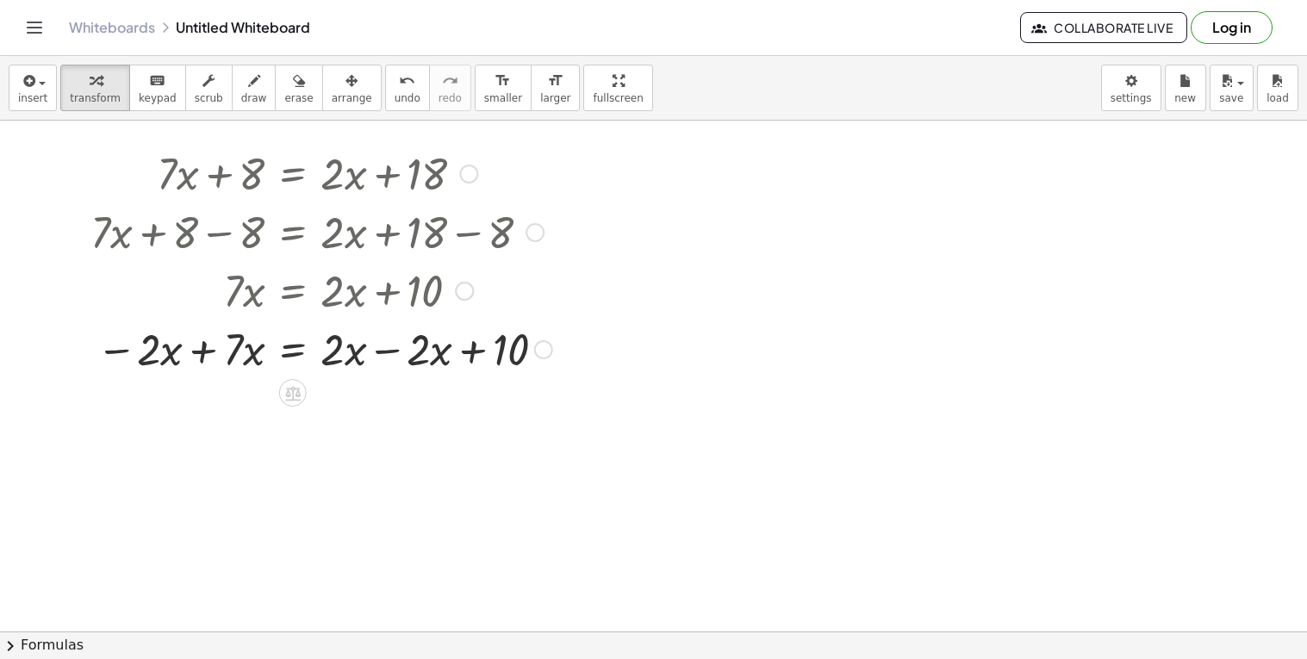
click at [216, 337] on div at bounding box center [321, 348] width 479 height 59
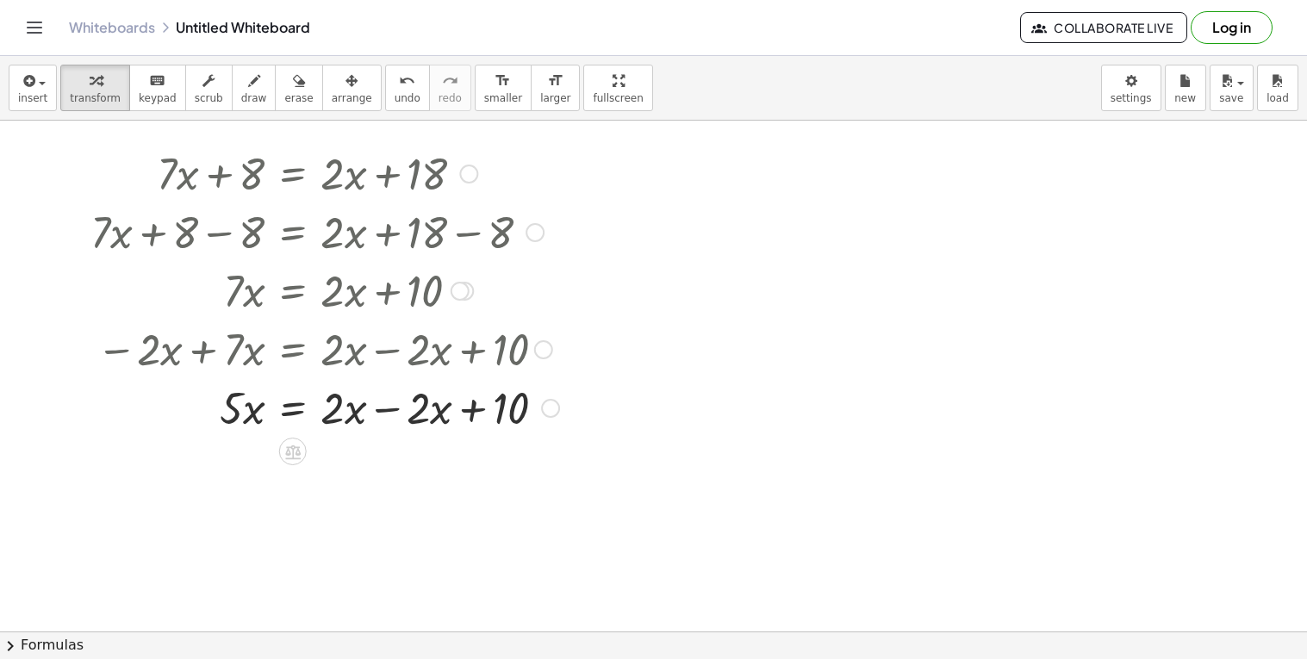
click at [384, 414] on div at bounding box center [325, 406] width 486 height 59
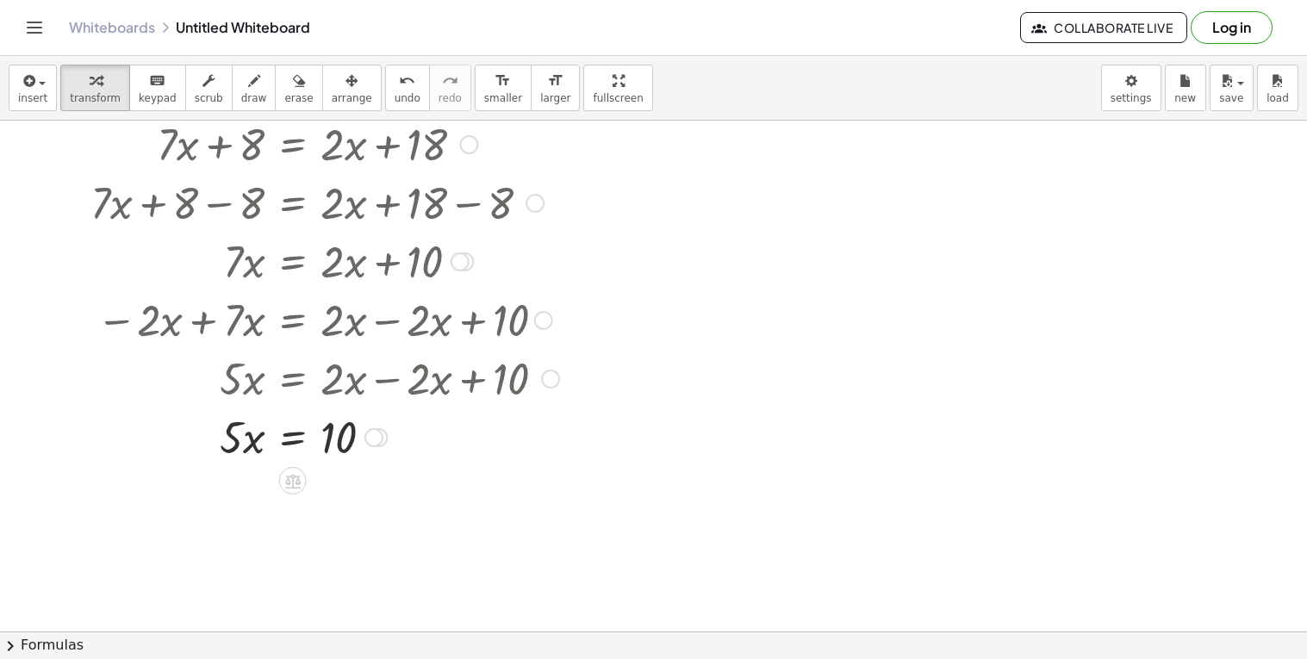
scroll to position [72, 0]
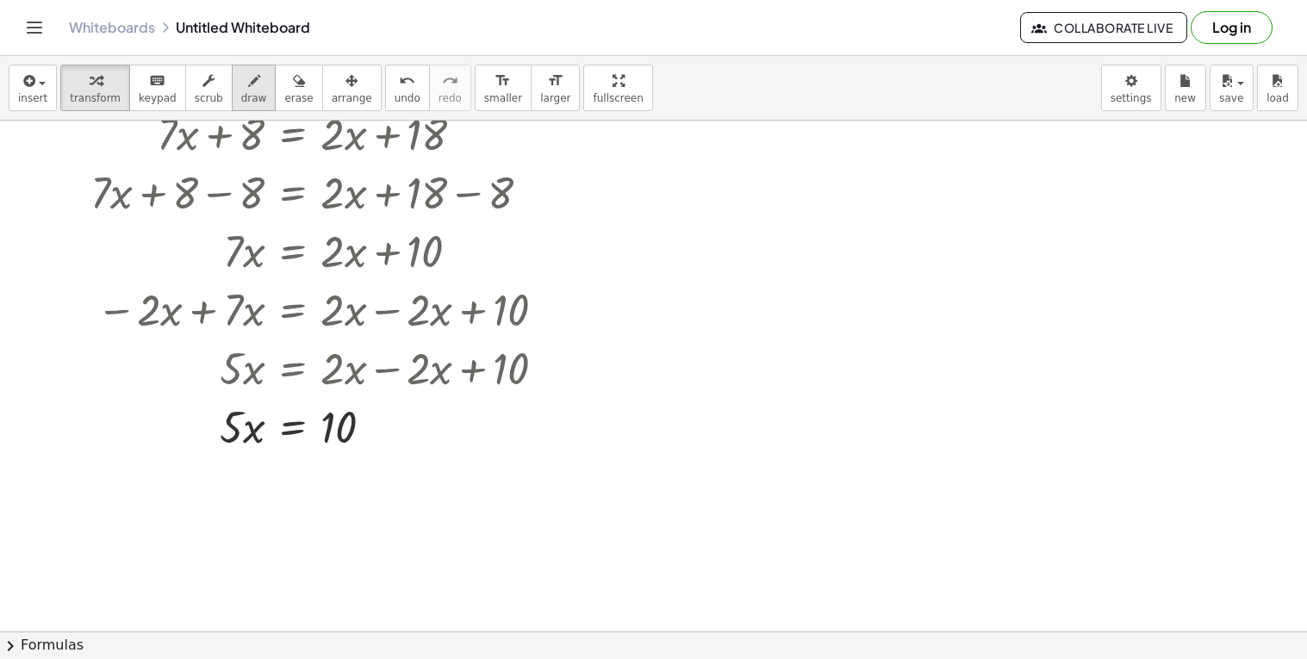
click at [242, 101] on span "draw" at bounding box center [254, 98] width 26 height 12
drag, startPoint x: 212, startPoint y: 434, endPoint x: 256, endPoint y: 438, distance: 44.1
click at [256, 438] on div at bounding box center [653, 558] width 1307 height 1021
drag, startPoint x: 214, startPoint y: 444, endPoint x: 268, endPoint y: 443, distance: 53.4
click at [268, 443] on div at bounding box center [653, 558] width 1307 height 1021
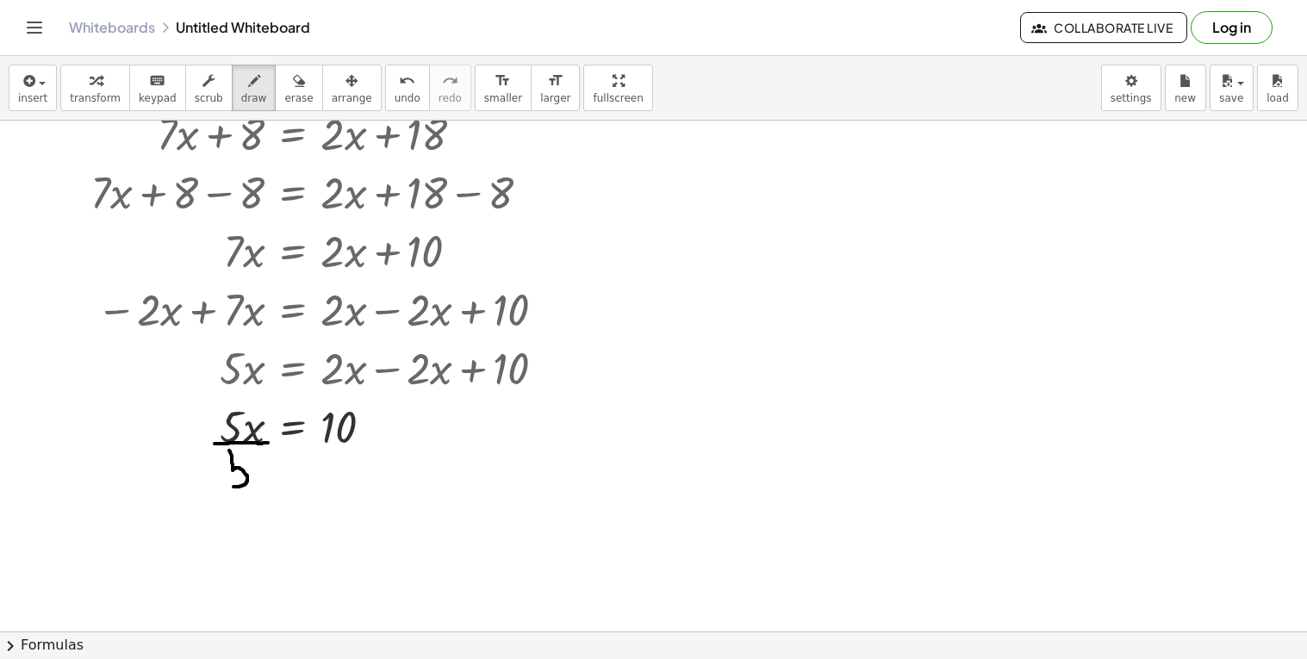
drag, startPoint x: 229, startPoint y: 450, endPoint x: 231, endPoint y: 487, distance: 36.2
click at [231, 487] on div at bounding box center [653, 558] width 1307 height 1021
drag, startPoint x: 229, startPoint y: 451, endPoint x: 251, endPoint y: 451, distance: 21.5
click at [251, 451] on div at bounding box center [653, 558] width 1307 height 1021
drag, startPoint x: 311, startPoint y: 444, endPoint x: 364, endPoint y: 444, distance: 53.4
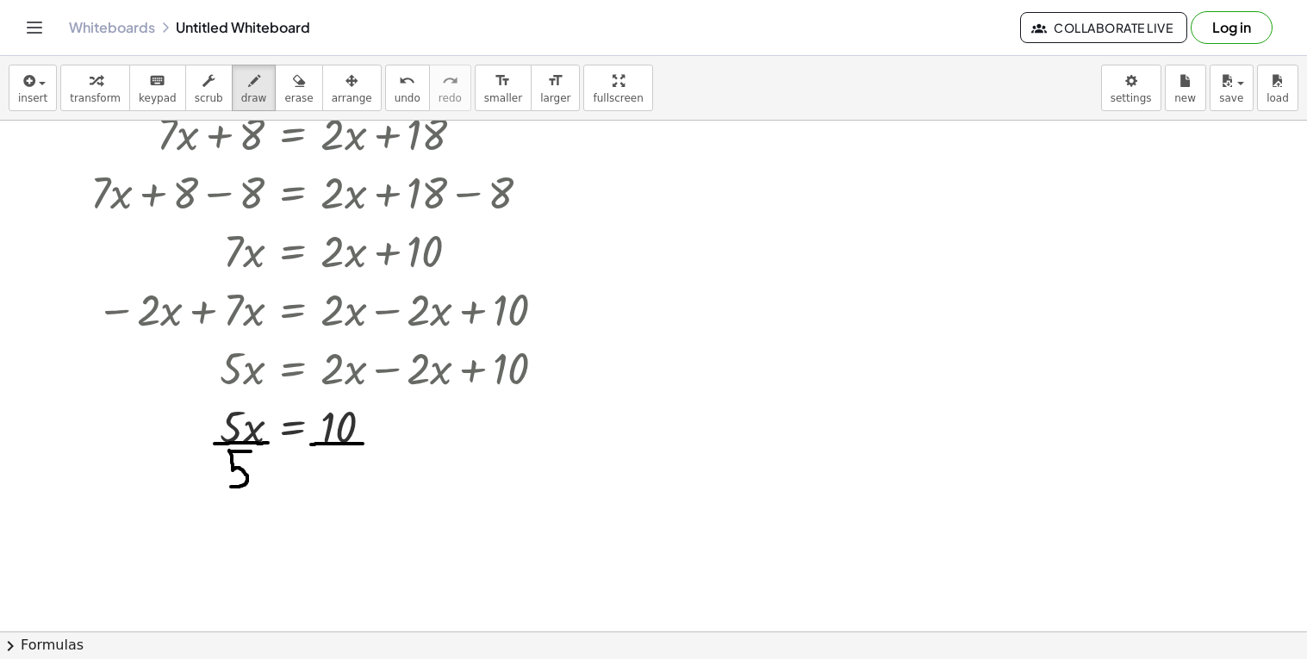
click at [364, 444] on div at bounding box center [653, 558] width 1307 height 1021
drag, startPoint x: 321, startPoint y: 453, endPoint x: 316, endPoint y: 487, distance: 34.0
click at [316, 487] on div at bounding box center [653, 558] width 1307 height 1021
drag, startPoint x: 319, startPoint y: 448, endPoint x: 343, endPoint y: 450, distance: 24.2
click at [343, 450] on div at bounding box center [653, 558] width 1307 height 1021
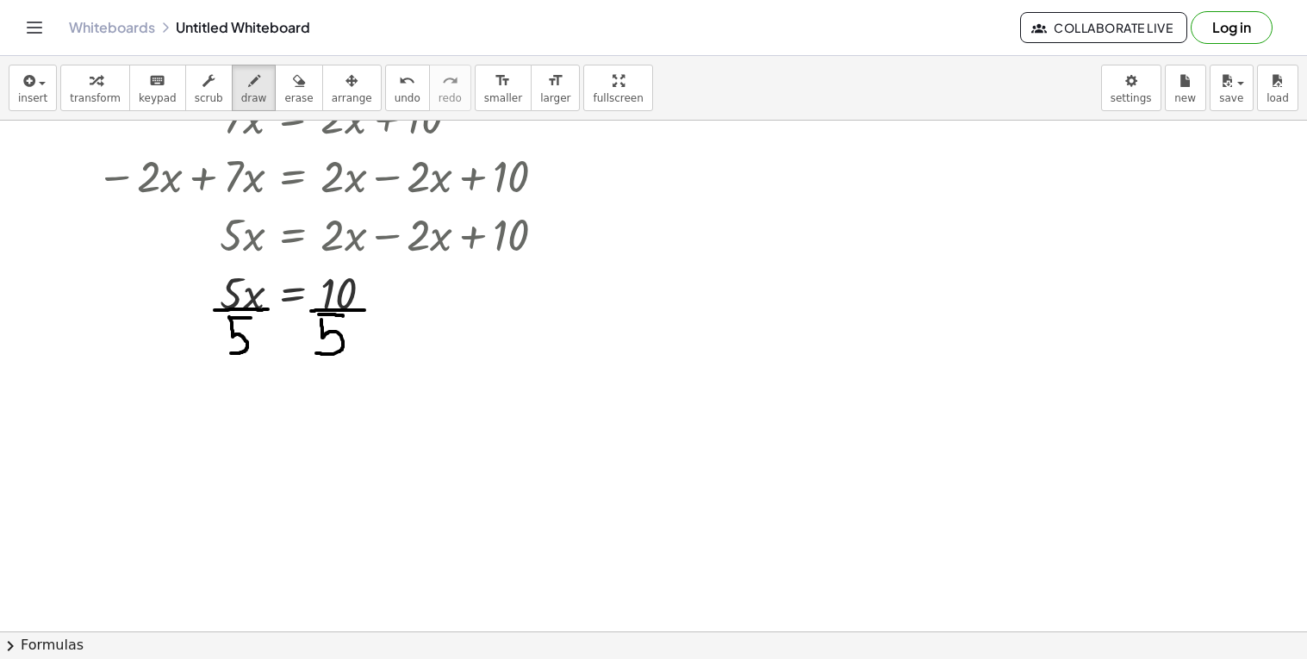
scroll to position [208, 0]
click at [76, 80] on div "button" at bounding box center [95, 80] width 51 height 21
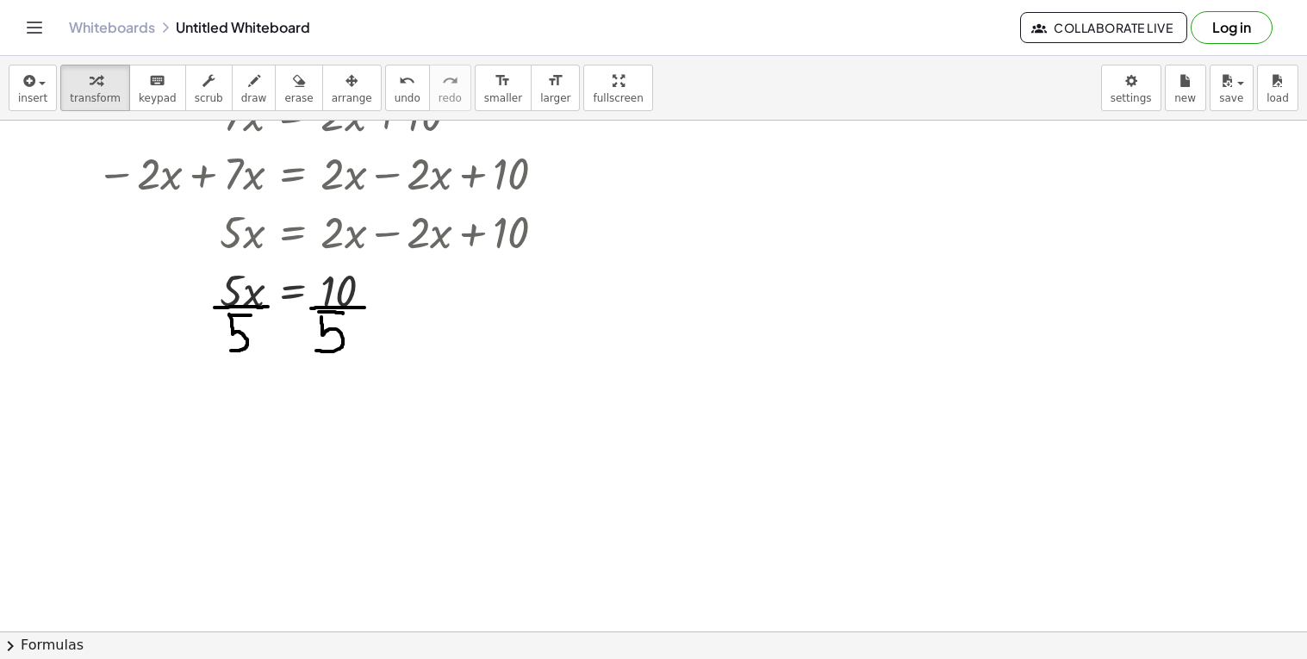
click at [201, 415] on div at bounding box center [653, 422] width 1307 height 1021
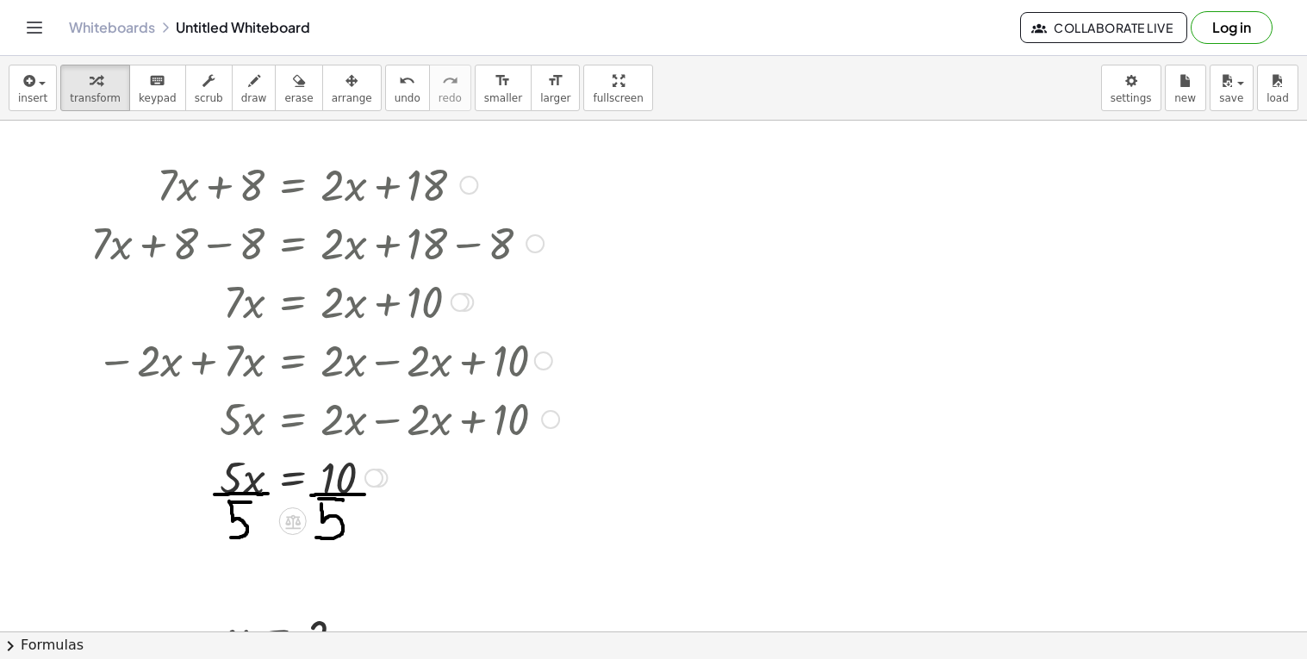
scroll to position [28, 0]
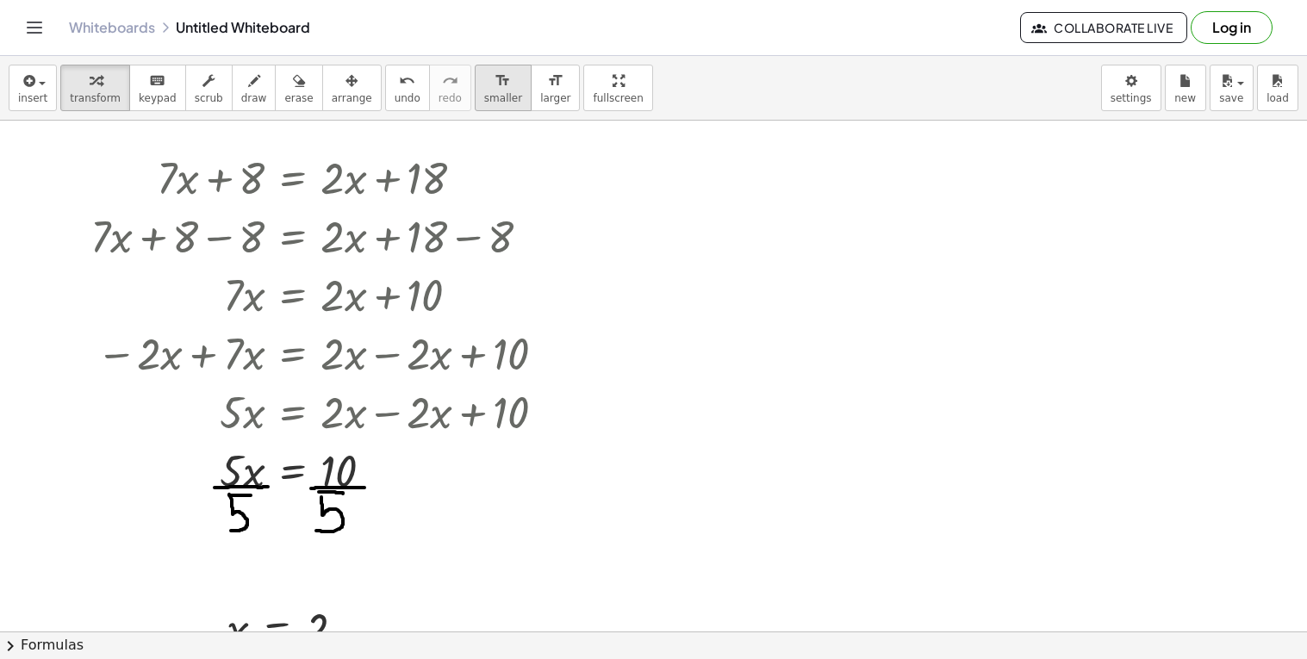
click at [484, 102] on span "smaller" at bounding box center [503, 98] width 38 height 12
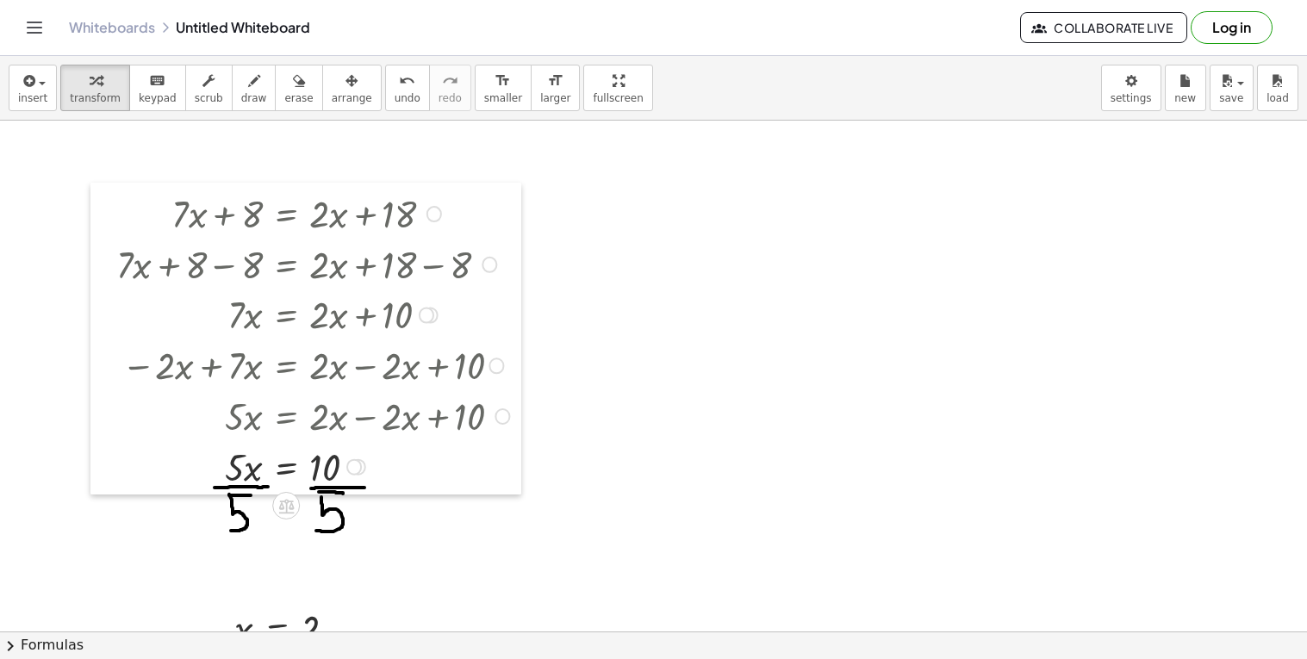
drag, startPoint x: 108, startPoint y: 218, endPoint x: 102, endPoint y: 253, distance: 35.8
click at [102, 253] on div at bounding box center [103, 339] width 26 height 312
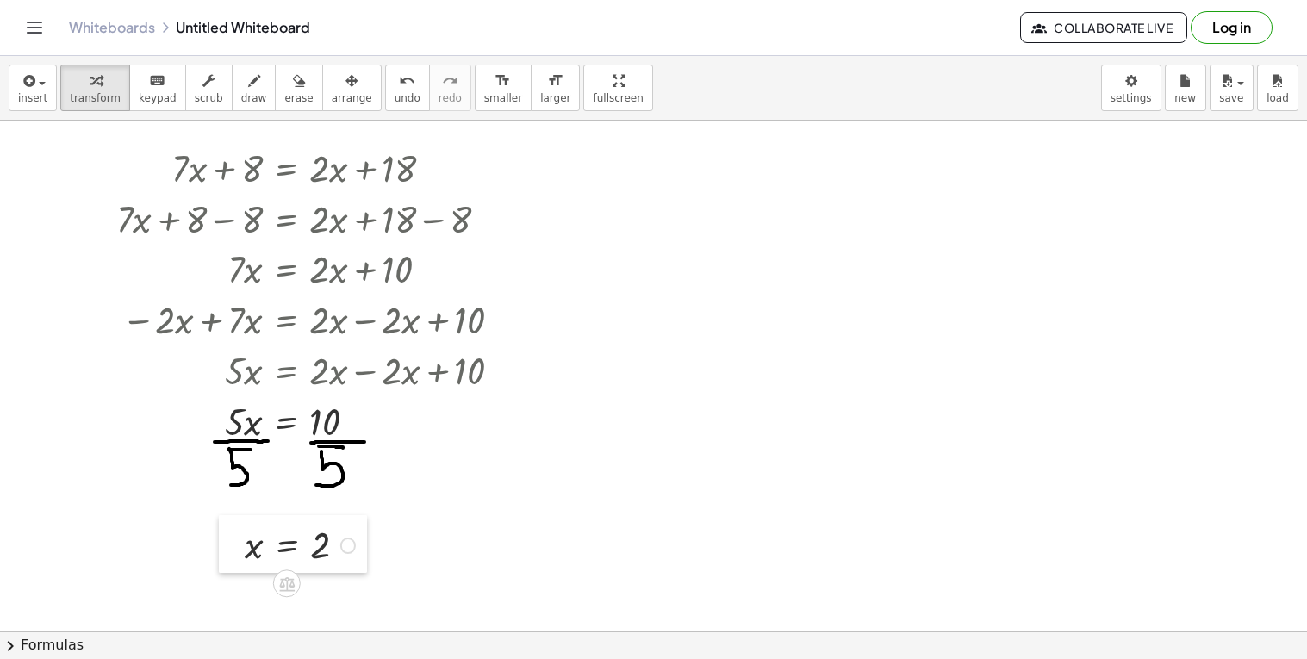
drag, startPoint x: 232, startPoint y: 565, endPoint x: 239, endPoint y: 527, distance: 38.7
click at [239, 527] on div at bounding box center [232, 544] width 26 height 58
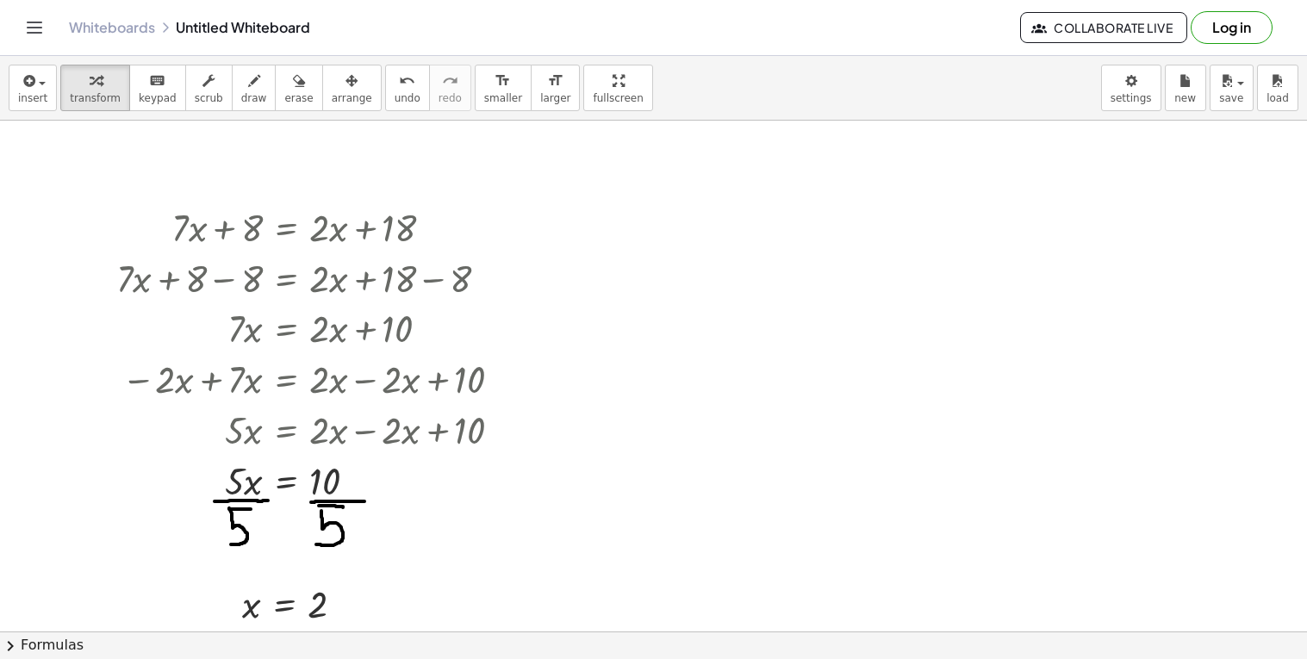
scroll to position [16, 0]
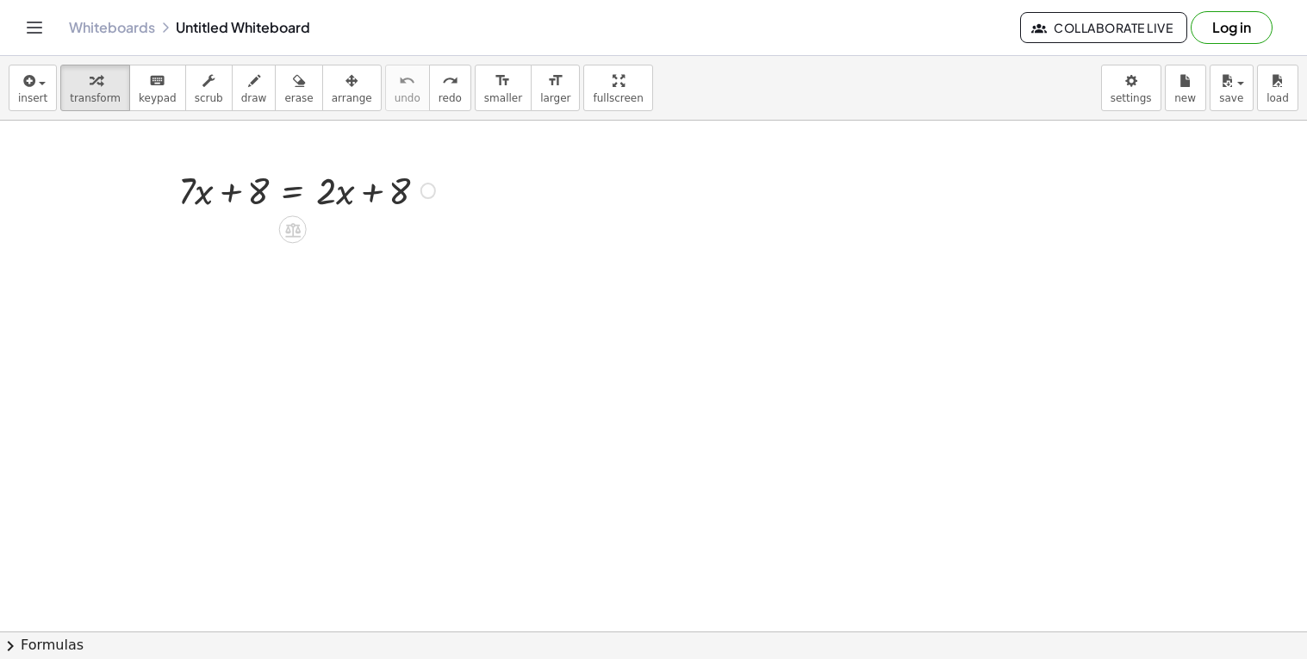
click at [374, 198] on div at bounding box center [309, 189] width 279 height 51
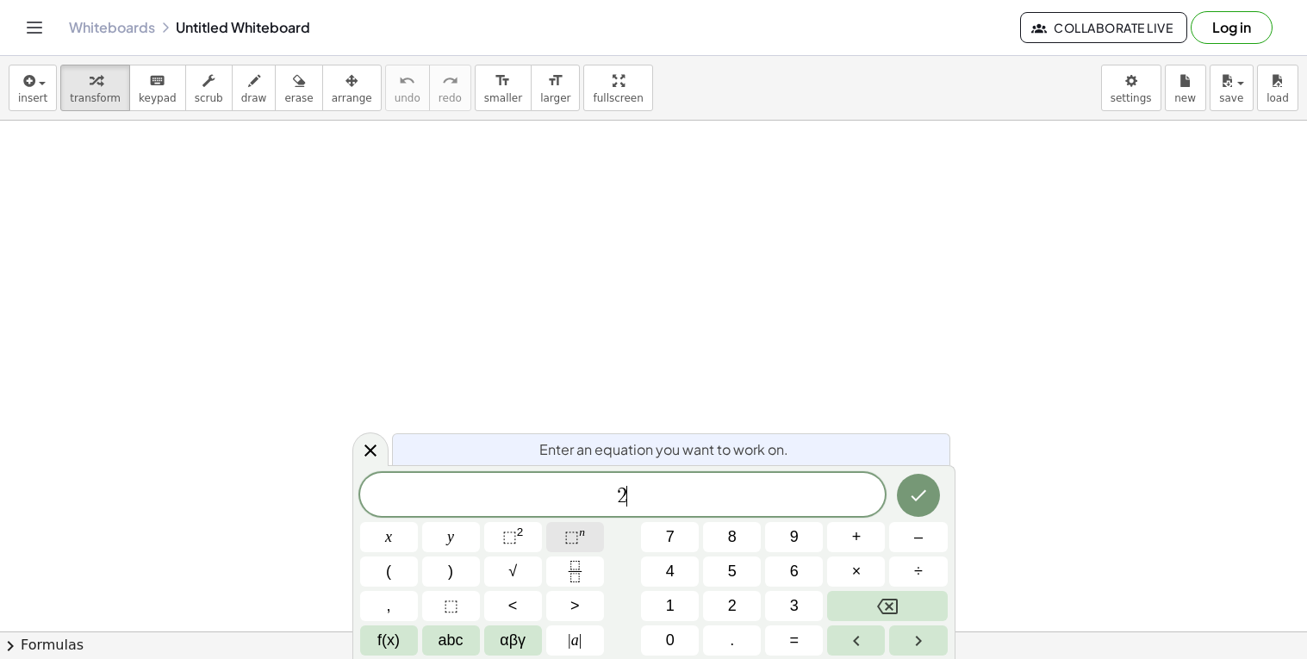
click at [573, 536] on span "⬚" at bounding box center [571, 536] width 15 height 17
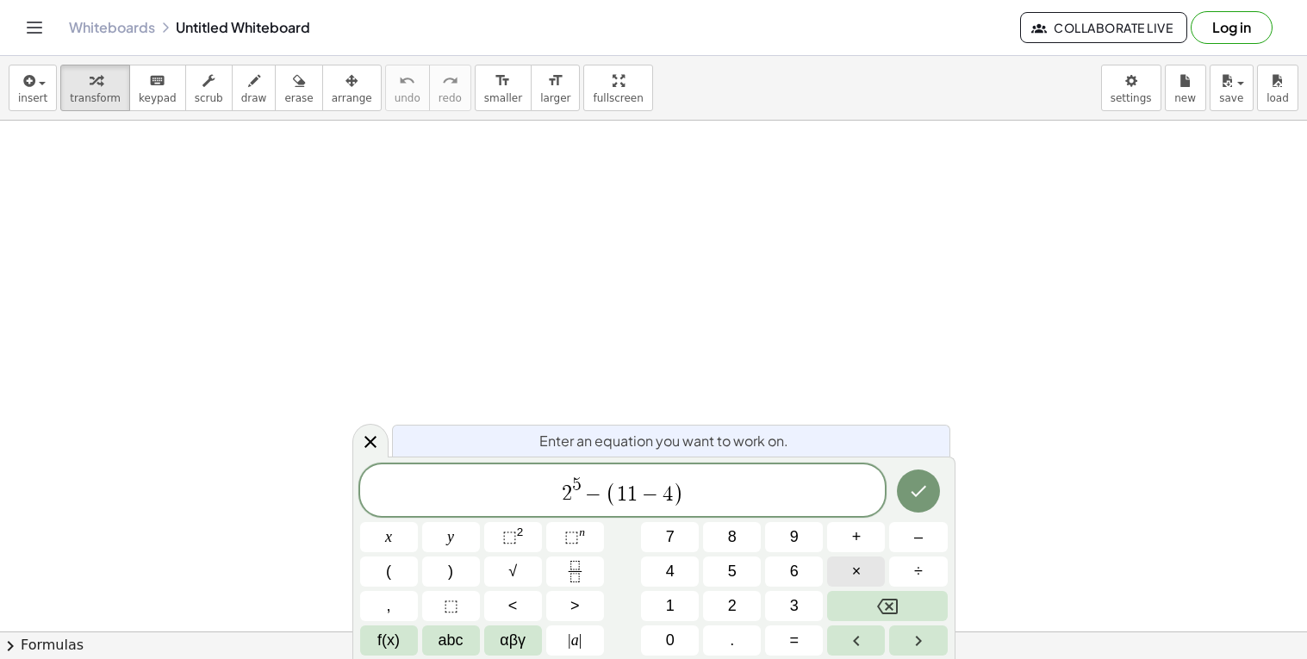
click at [872, 571] on button "×" at bounding box center [856, 571] width 58 height 30
click at [913, 496] on icon "Done" at bounding box center [918, 491] width 21 height 21
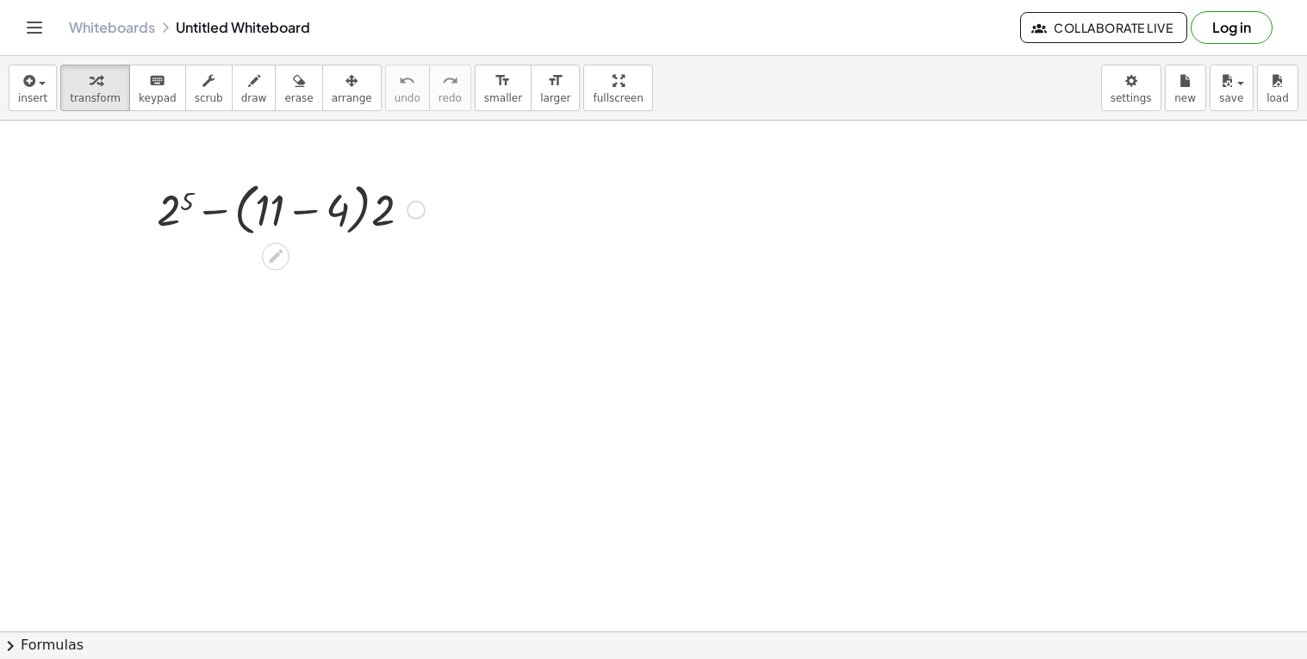
click at [417, 210] on div at bounding box center [416, 210] width 19 height 19
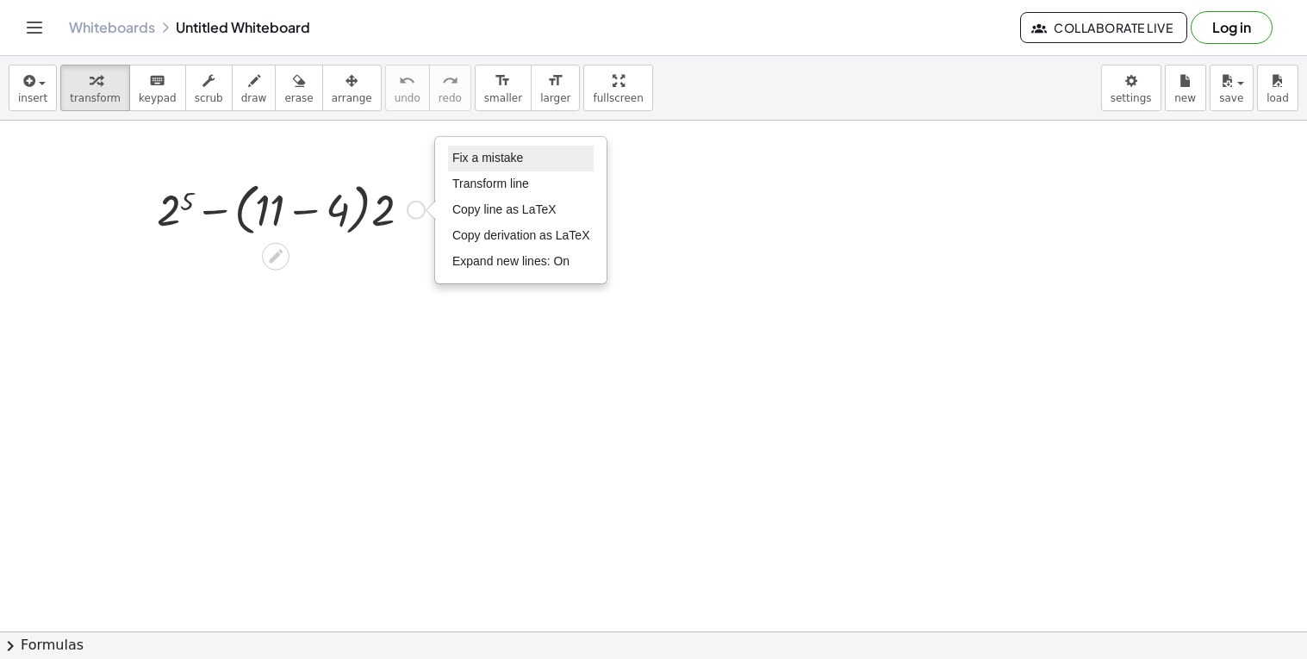
click at [523, 150] on li "Fix a mistake" at bounding box center [521, 159] width 146 height 26
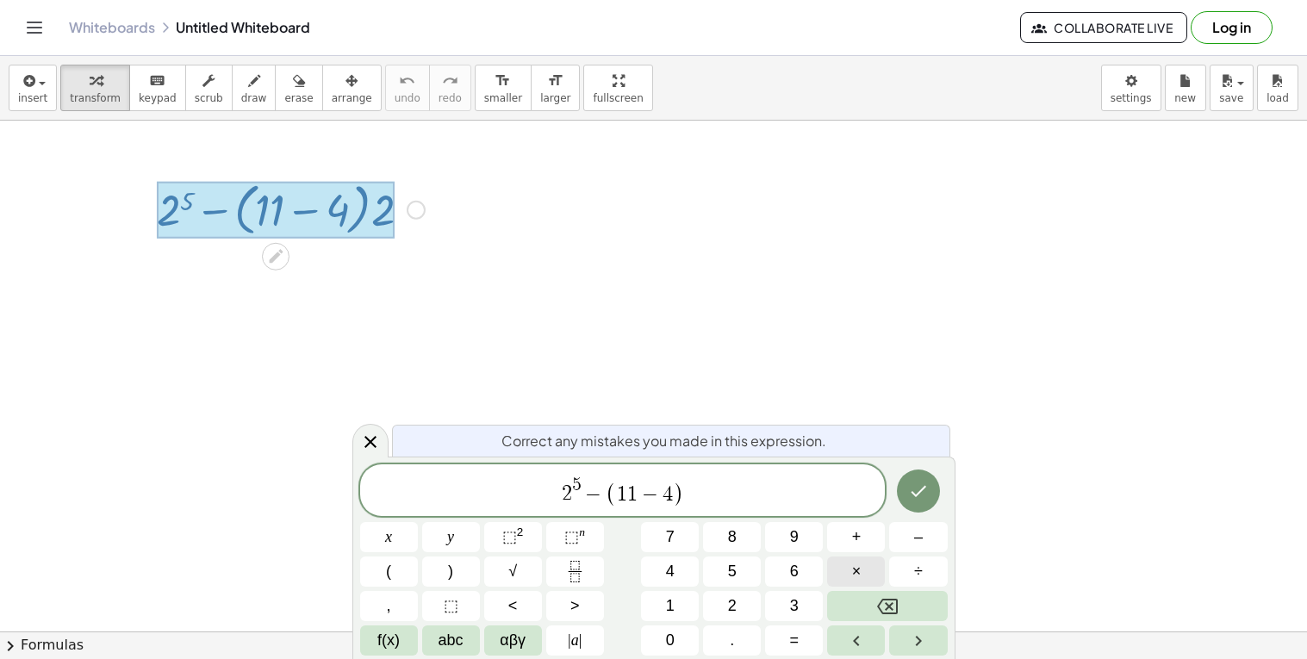
click at [866, 572] on button "×" at bounding box center [856, 571] width 58 height 30
click at [923, 506] on button "Done" at bounding box center [918, 490] width 43 height 43
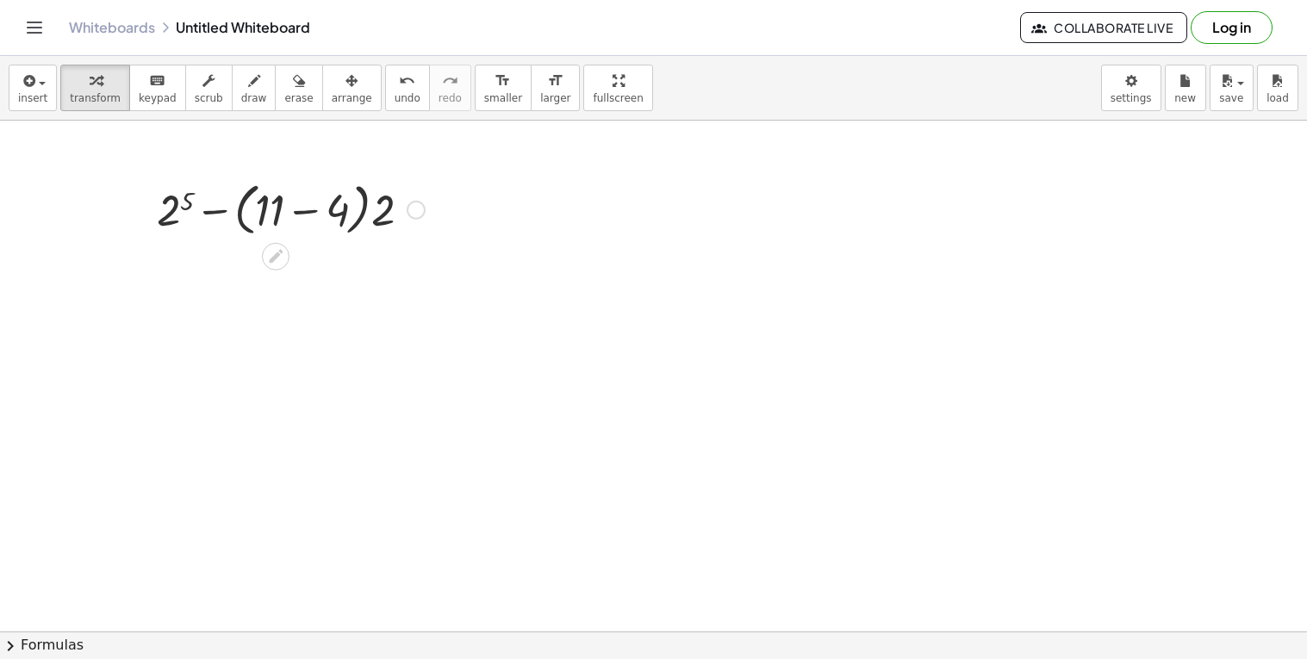
click at [383, 203] on div at bounding box center [290, 208] width 285 height 65
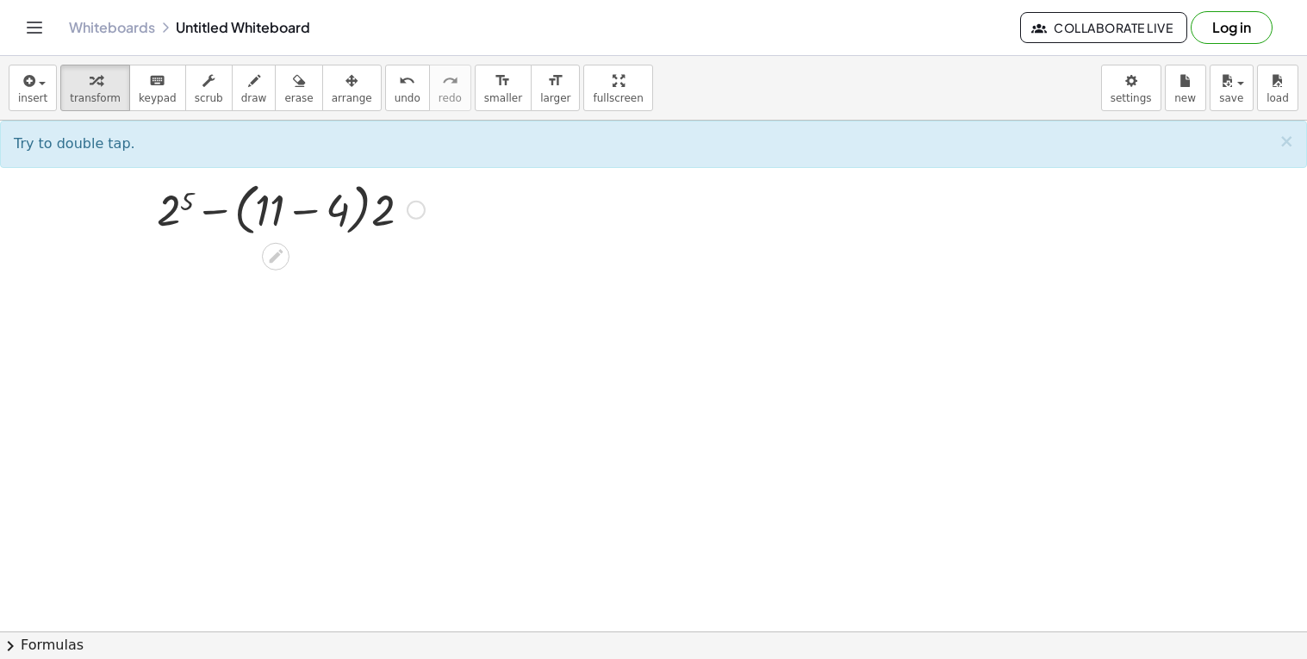
click at [410, 215] on div "Fix a mistake Transform line Copy line as LaTeX Copy derivation as LaTeX Expand…" at bounding box center [416, 210] width 19 height 19
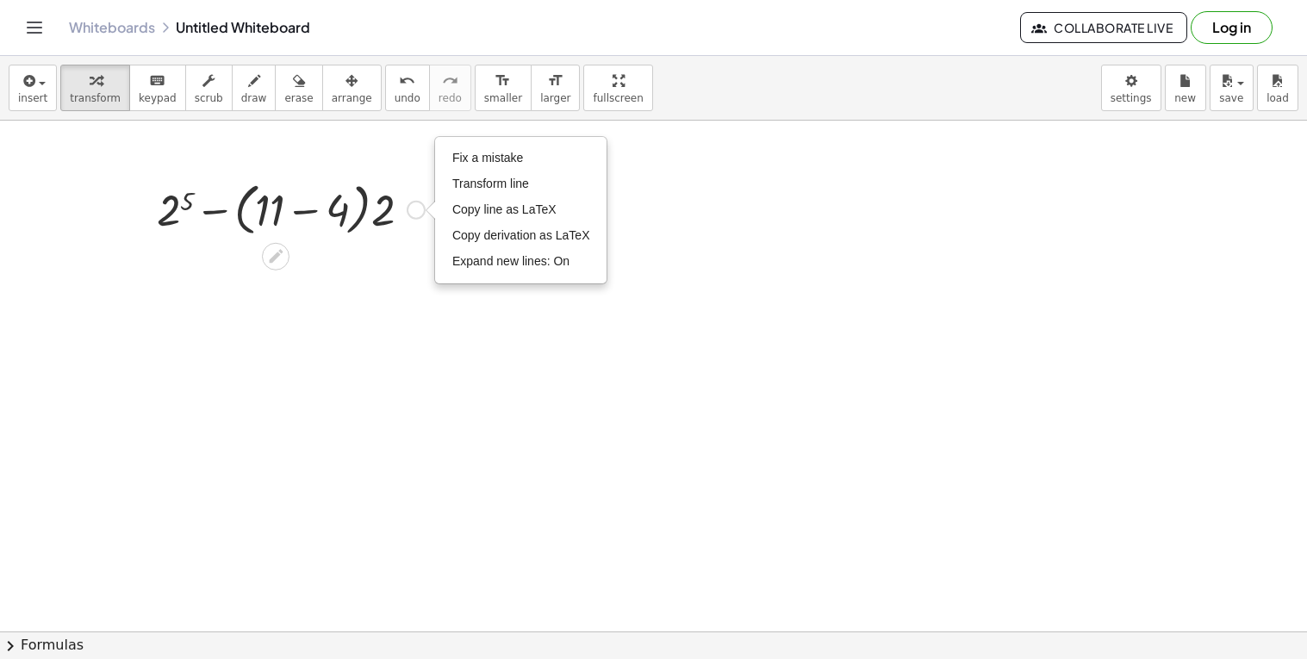
click at [410, 215] on div "Fix a mistake Transform line Copy line as LaTeX Copy derivation as LaTeX Expand…" at bounding box center [416, 210] width 19 height 19
click at [462, 154] on span "Fix a mistake" at bounding box center [487, 158] width 71 height 14
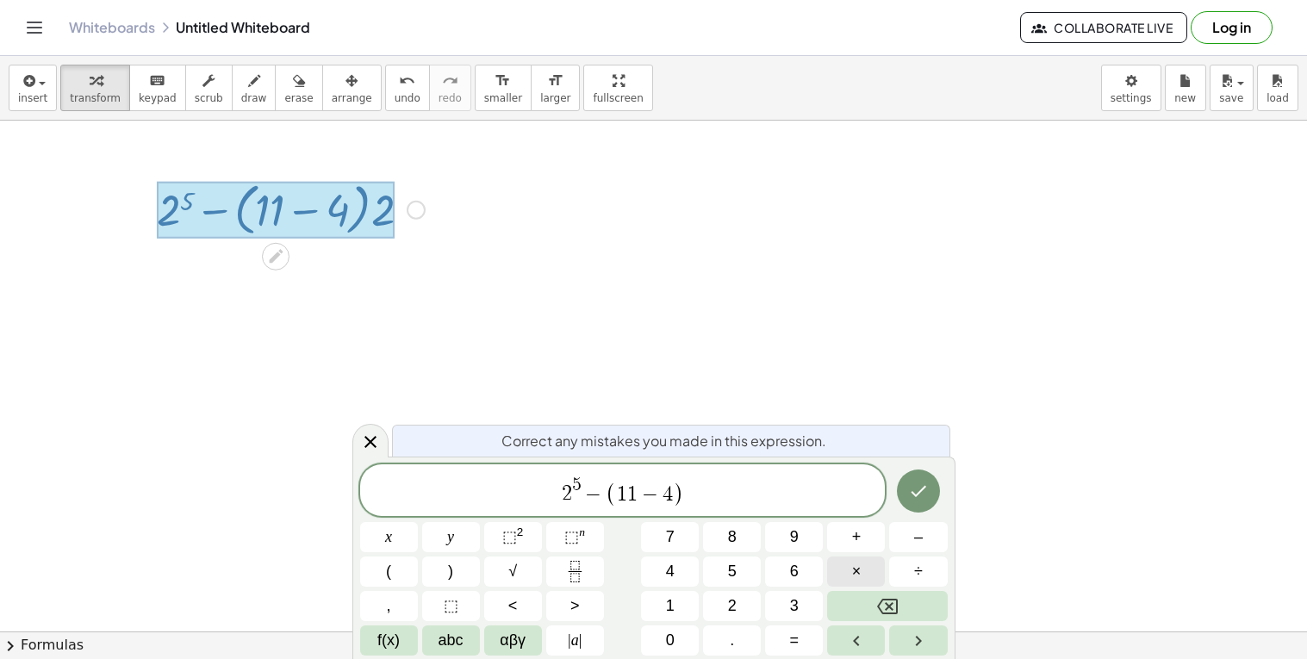
click at [852, 569] on span "×" at bounding box center [856, 571] width 9 height 23
click at [904, 499] on button "Done" at bounding box center [918, 490] width 43 height 43
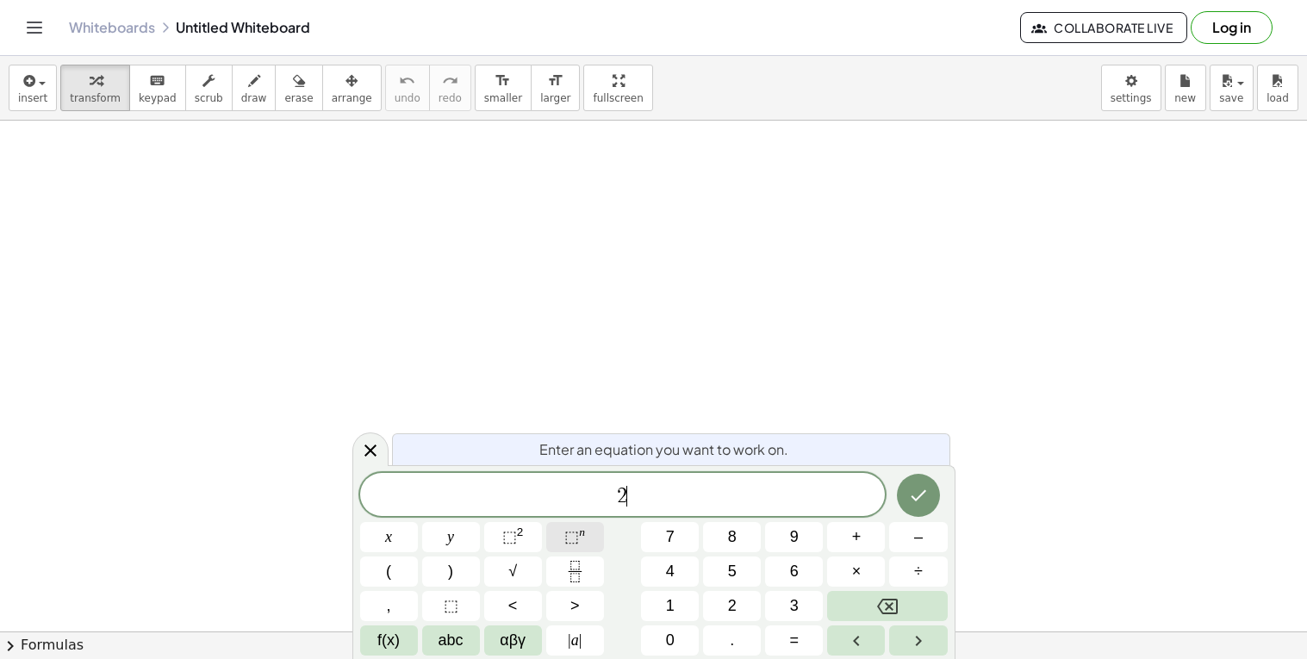
click at [556, 540] on button "⬚ n" at bounding box center [575, 537] width 58 height 30
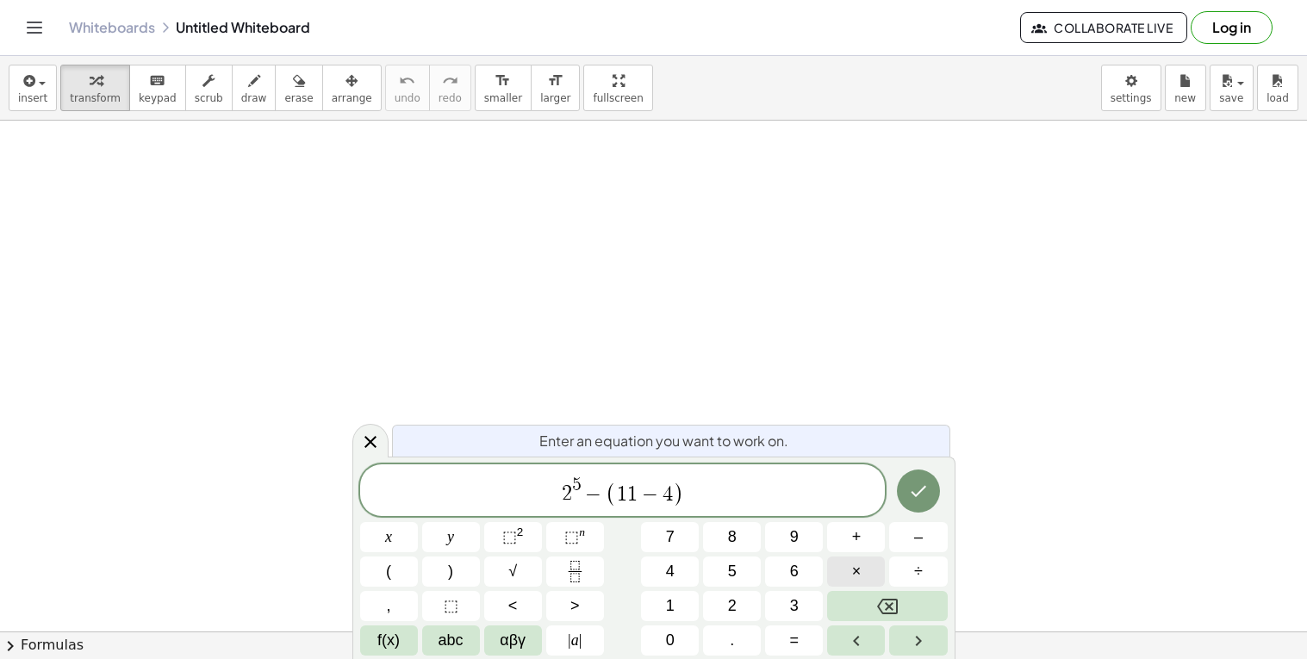
click at [848, 562] on button "×" at bounding box center [856, 571] width 58 height 30
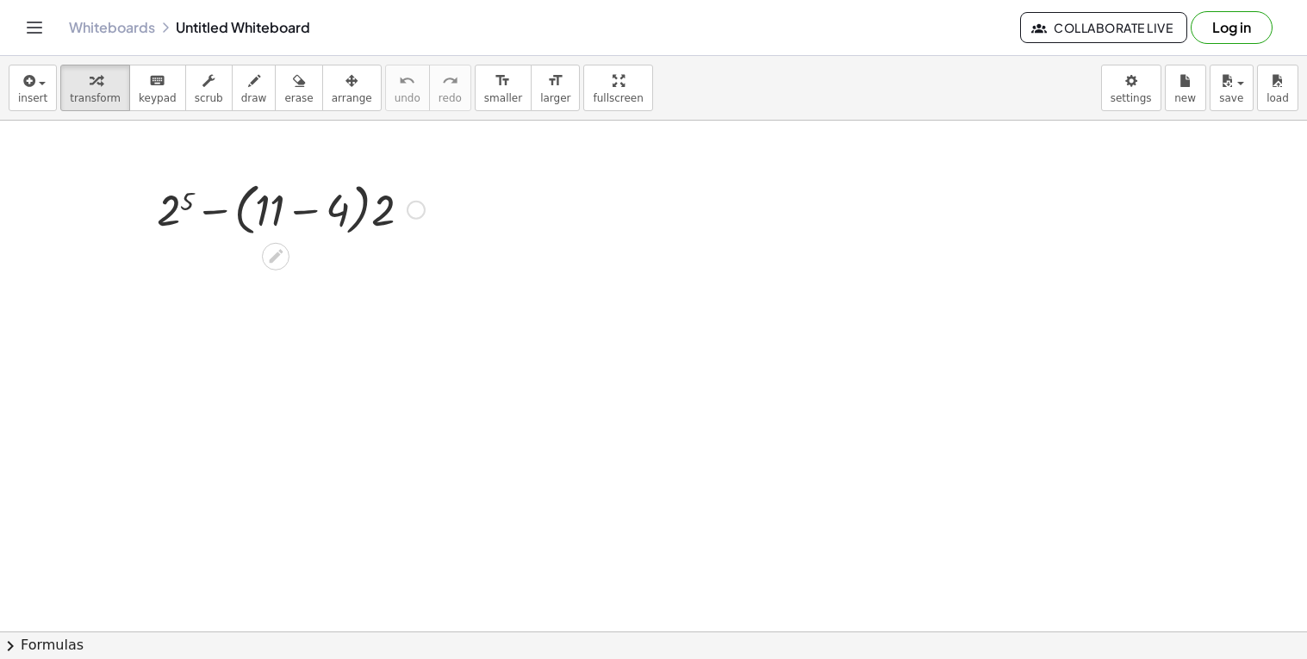
click at [317, 214] on div at bounding box center [290, 208] width 285 height 65
click at [326, 268] on div at bounding box center [290, 270] width 285 height 59
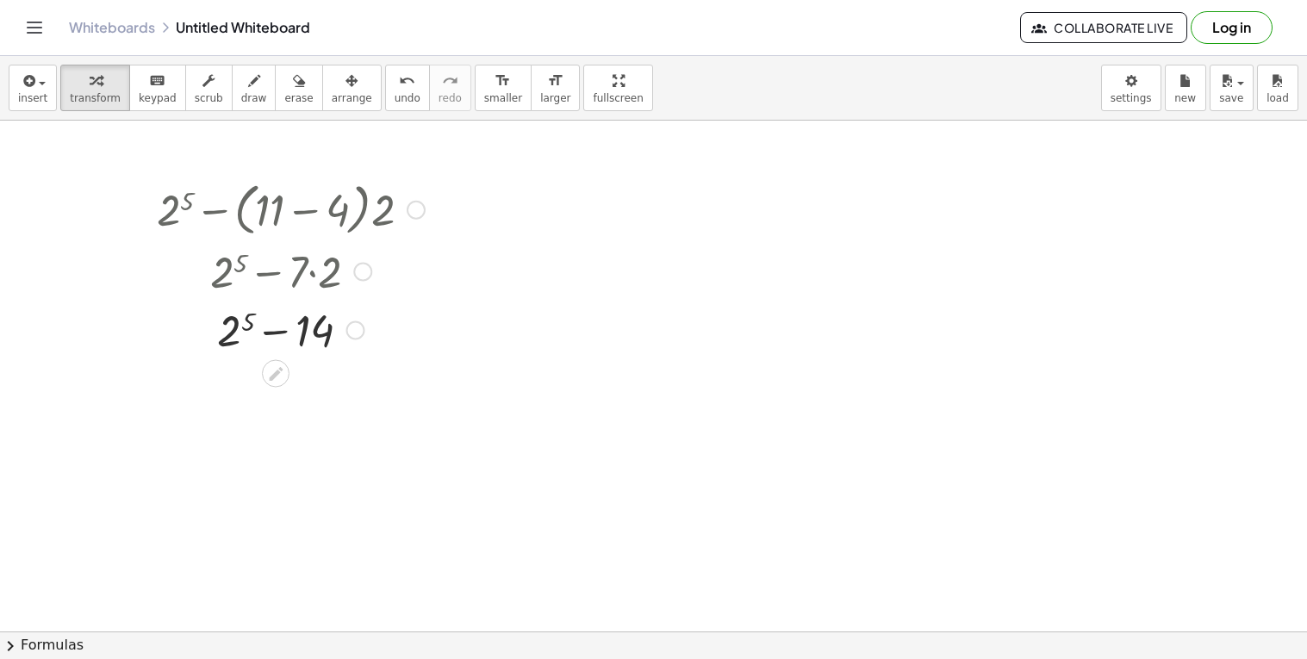
click at [239, 335] on div at bounding box center [290, 329] width 285 height 59
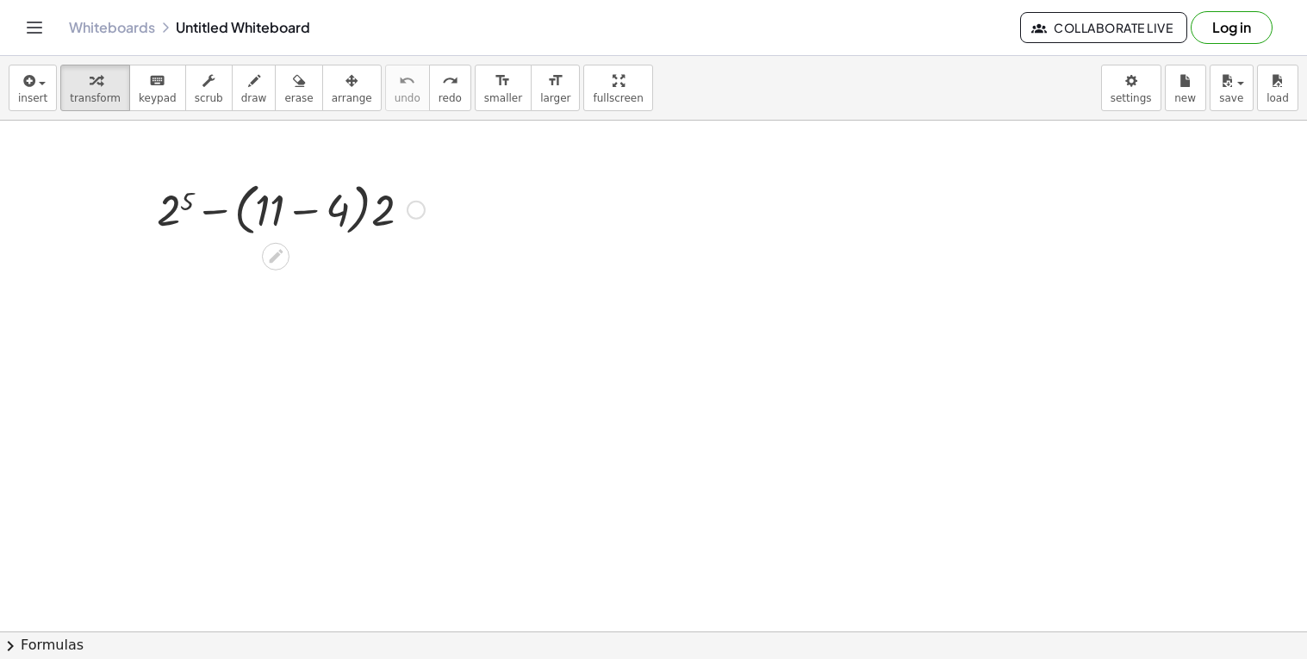
click at [314, 213] on div at bounding box center [290, 208] width 285 height 65
click at [235, 274] on div at bounding box center [290, 270] width 285 height 59
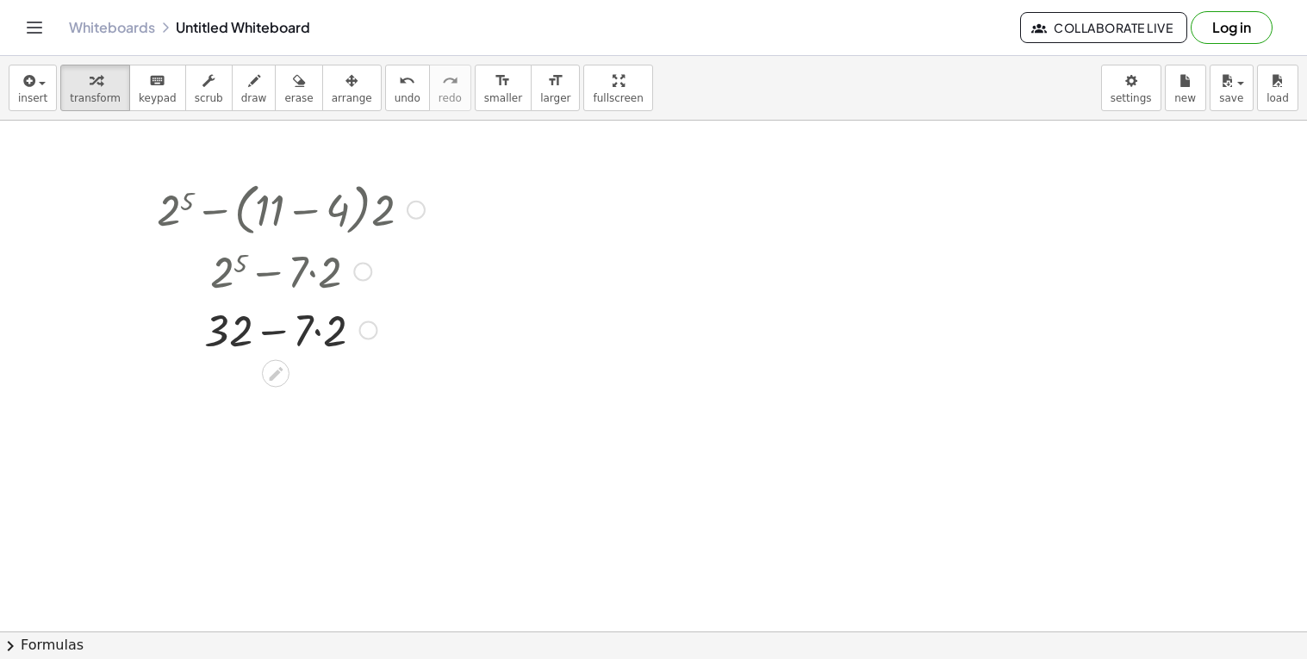
click at [316, 328] on div at bounding box center [290, 329] width 285 height 59
click at [278, 389] on div at bounding box center [290, 387] width 285 height 59
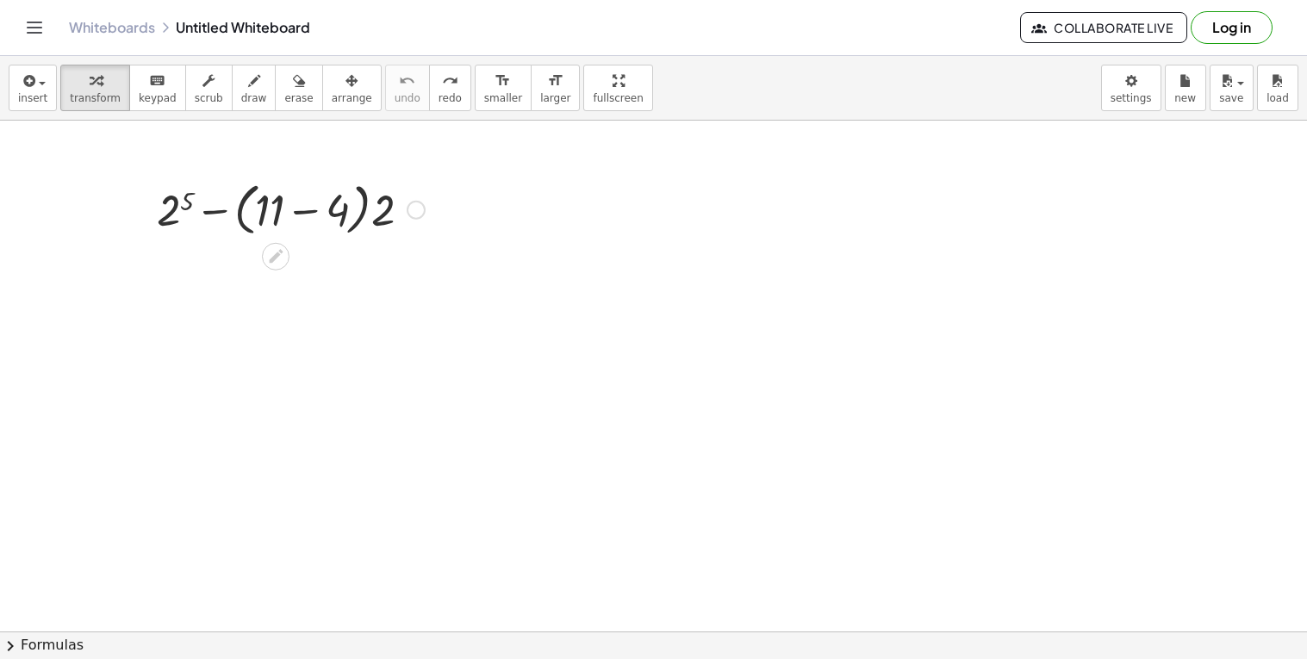
click at [202, 216] on div at bounding box center [290, 208] width 285 height 65
click at [305, 212] on div at bounding box center [290, 208] width 285 height 65
click at [305, 212] on div at bounding box center [290, 208] width 179 height 59
click at [313, 282] on div at bounding box center [290, 270] width 285 height 59
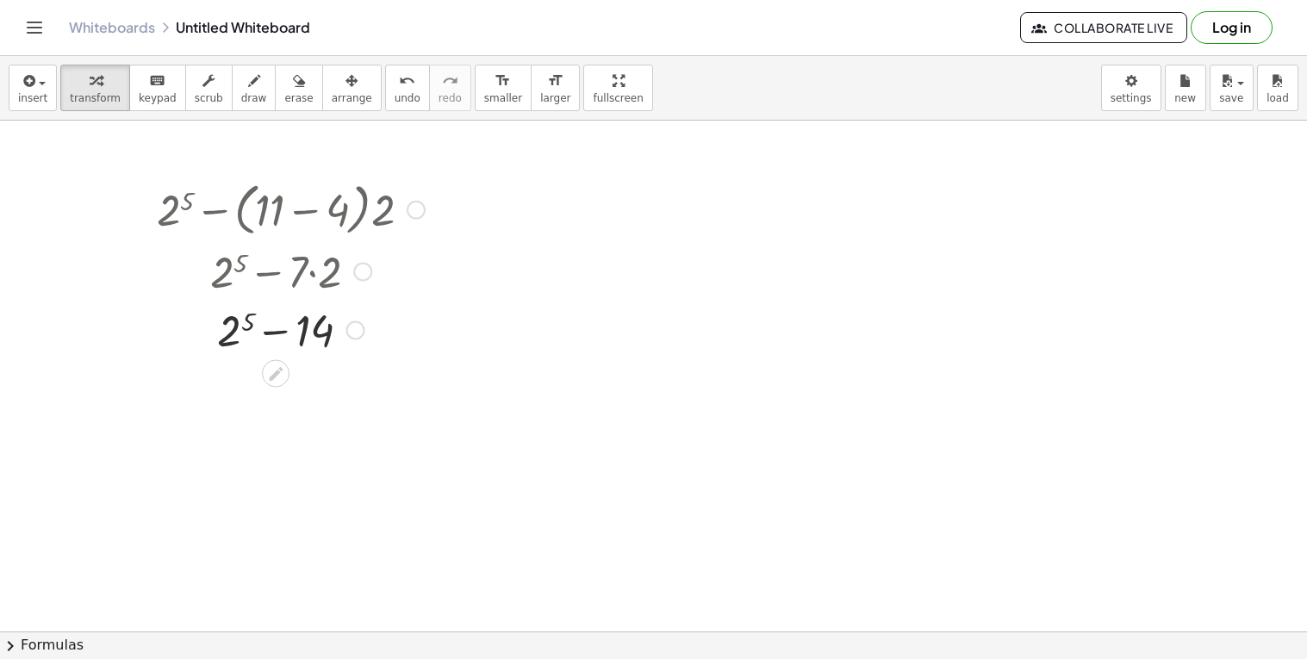
click at [234, 324] on div at bounding box center [290, 329] width 285 height 59
click at [274, 387] on div at bounding box center [290, 387] width 285 height 59
